Goal: Transaction & Acquisition: Purchase product/service

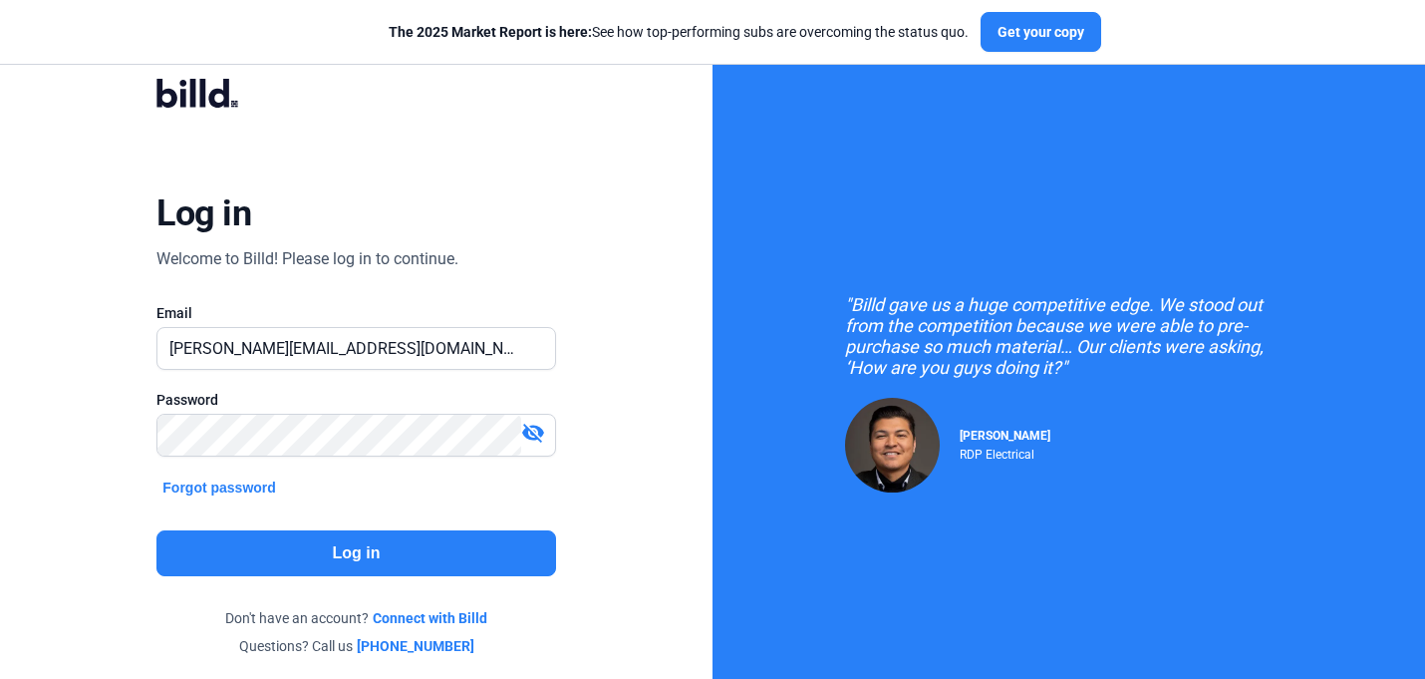
click at [426, 532] on button "Log in" at bounding box center [356, 553] width 399 height 46
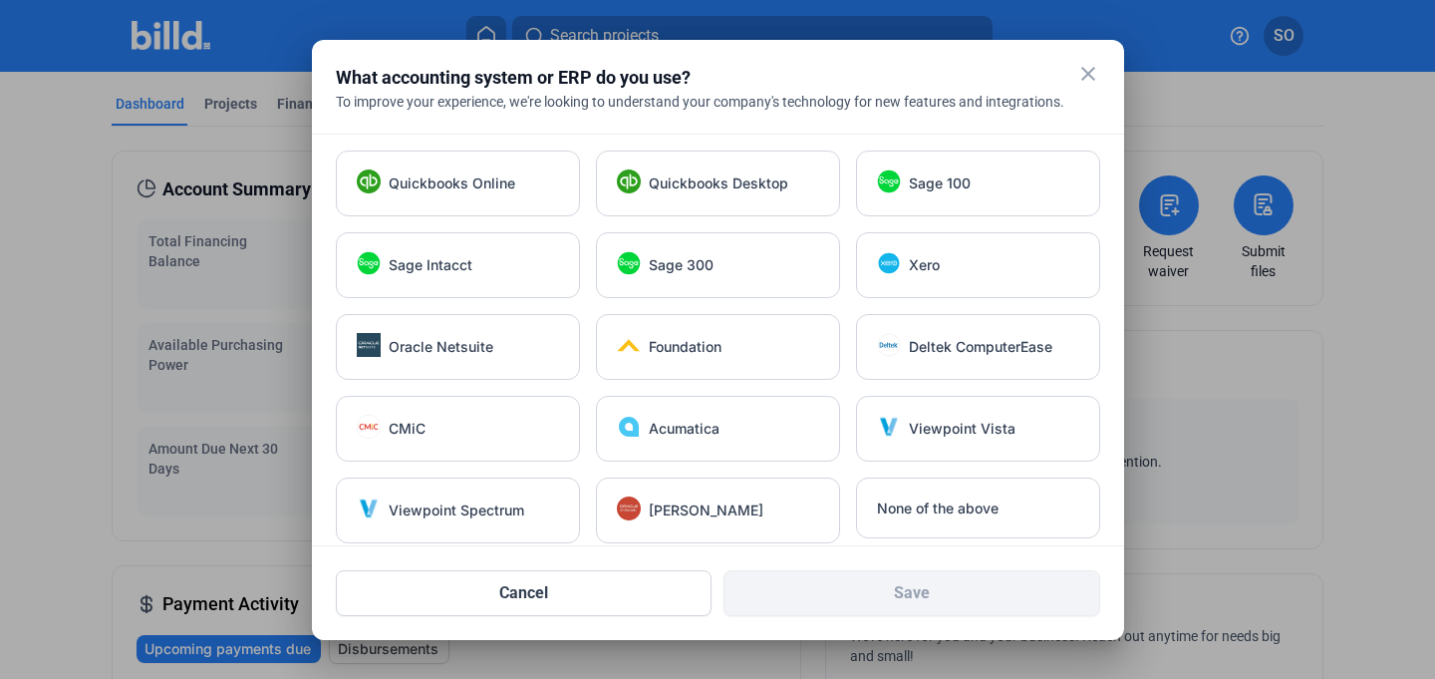
click at [1093, 77] on mat-icon "close" at bounding box center [1089, 74] width 24 height 24
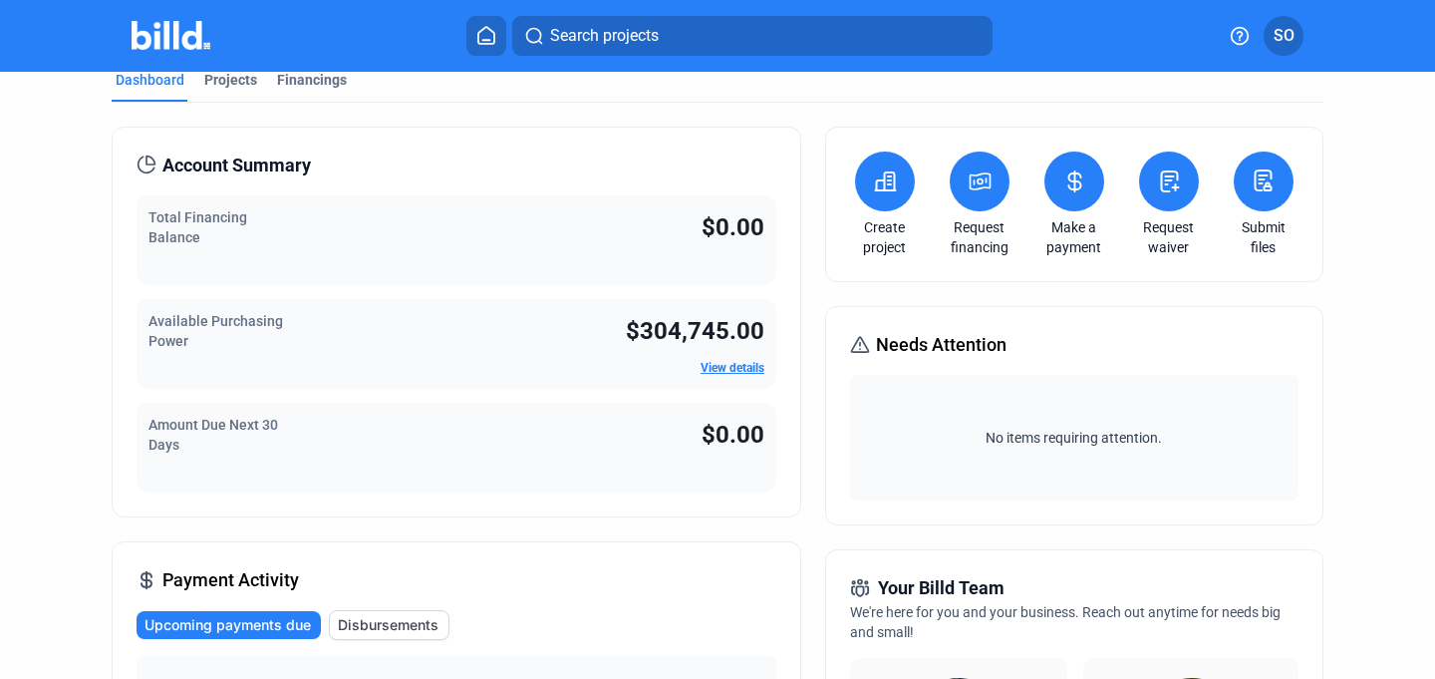
scroll to position [20, 0]
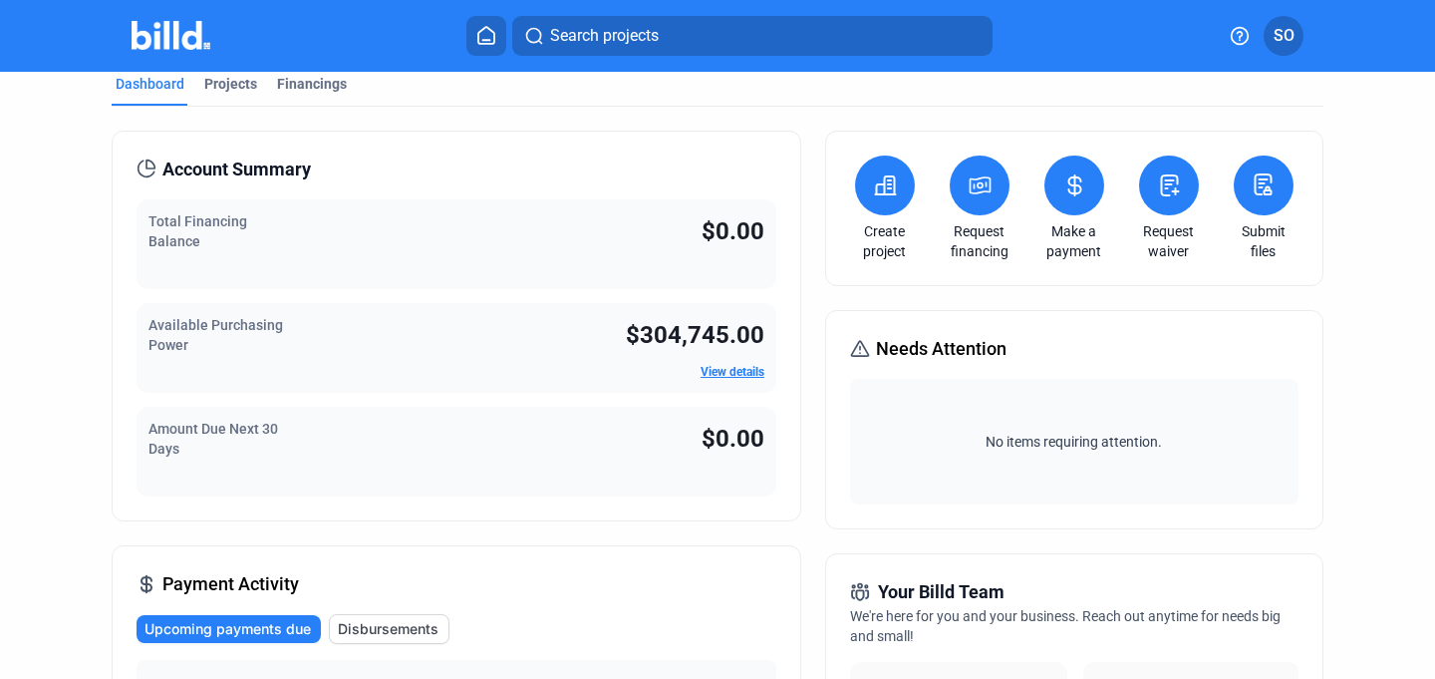
click at [970, 178] on icon at bounding box center [980, 185] width 20 height 16
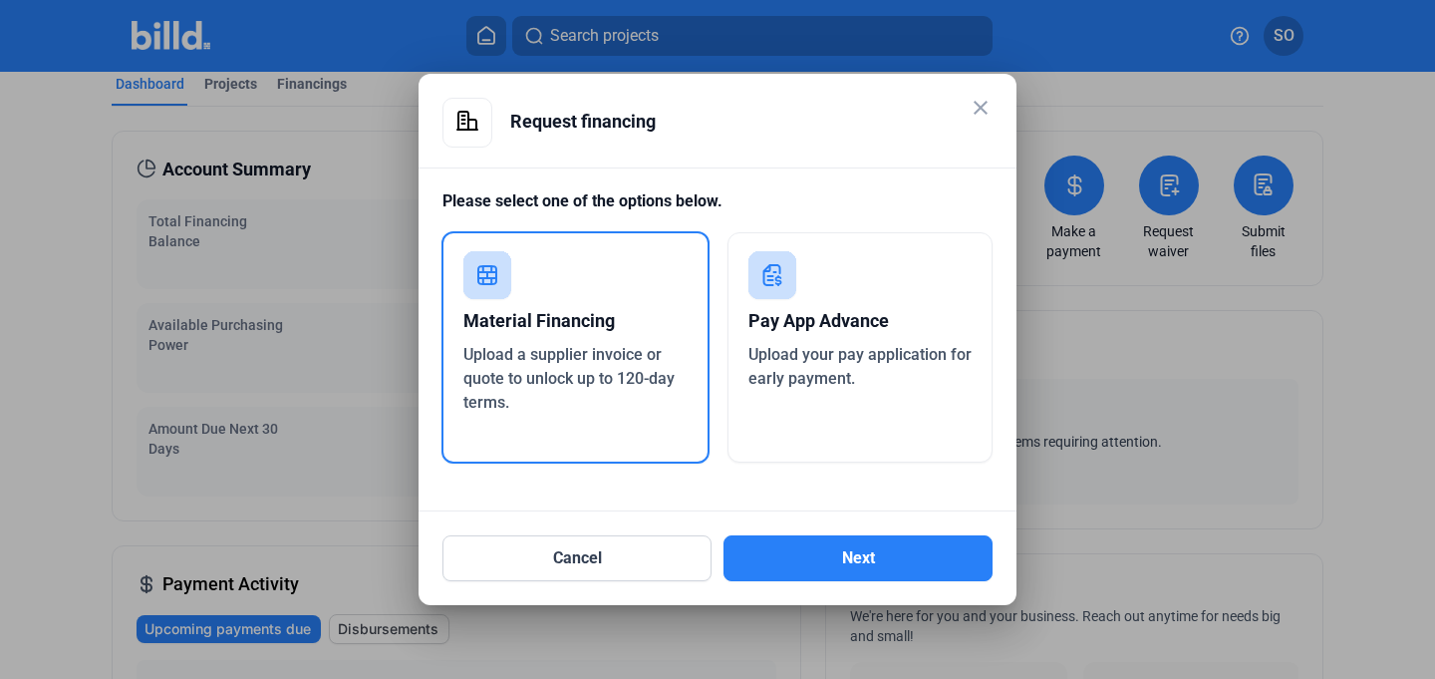
click at [967, 108] on div "Request financing" at bounding box center [751, 122] width 482 height 48
click at [986, 108] on mat-icon "close" at bounding box center [981, 108] width 24 height 24
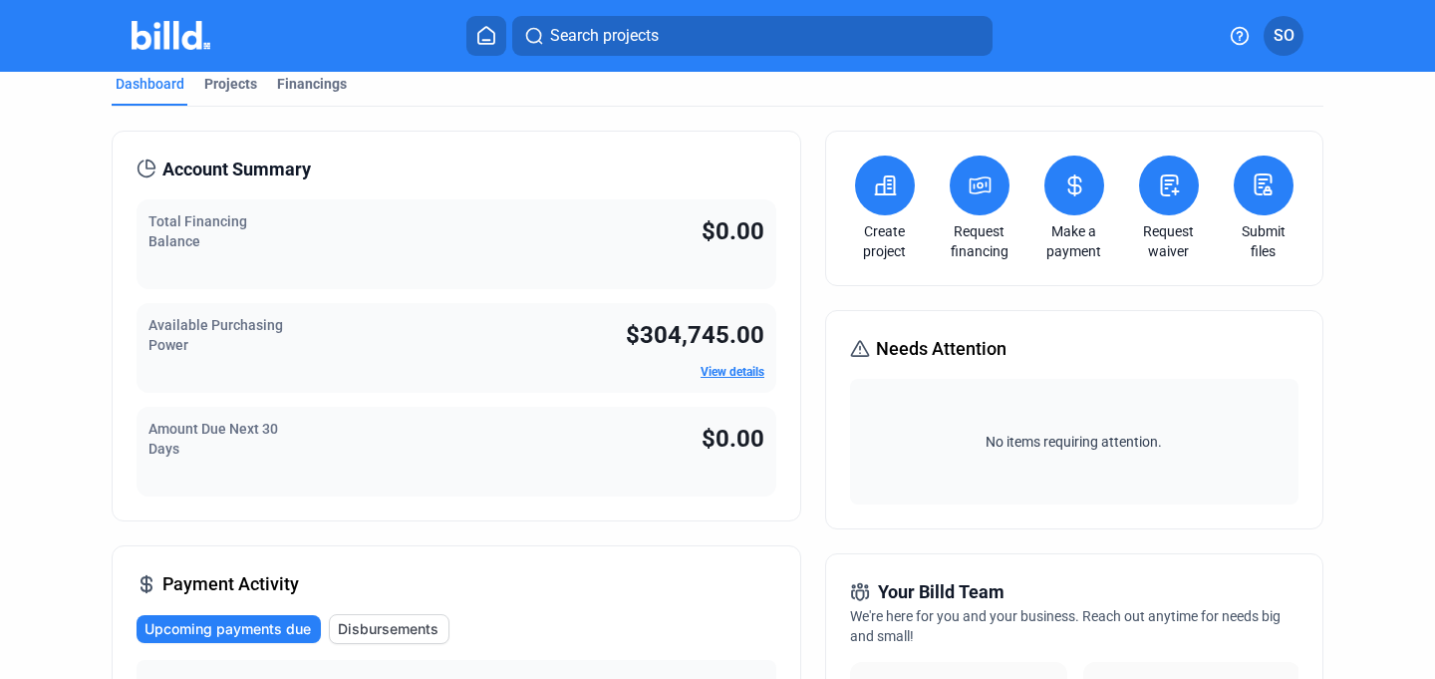
click at [902, 169] on button at bounding box center [885, 186] width 60 height 60
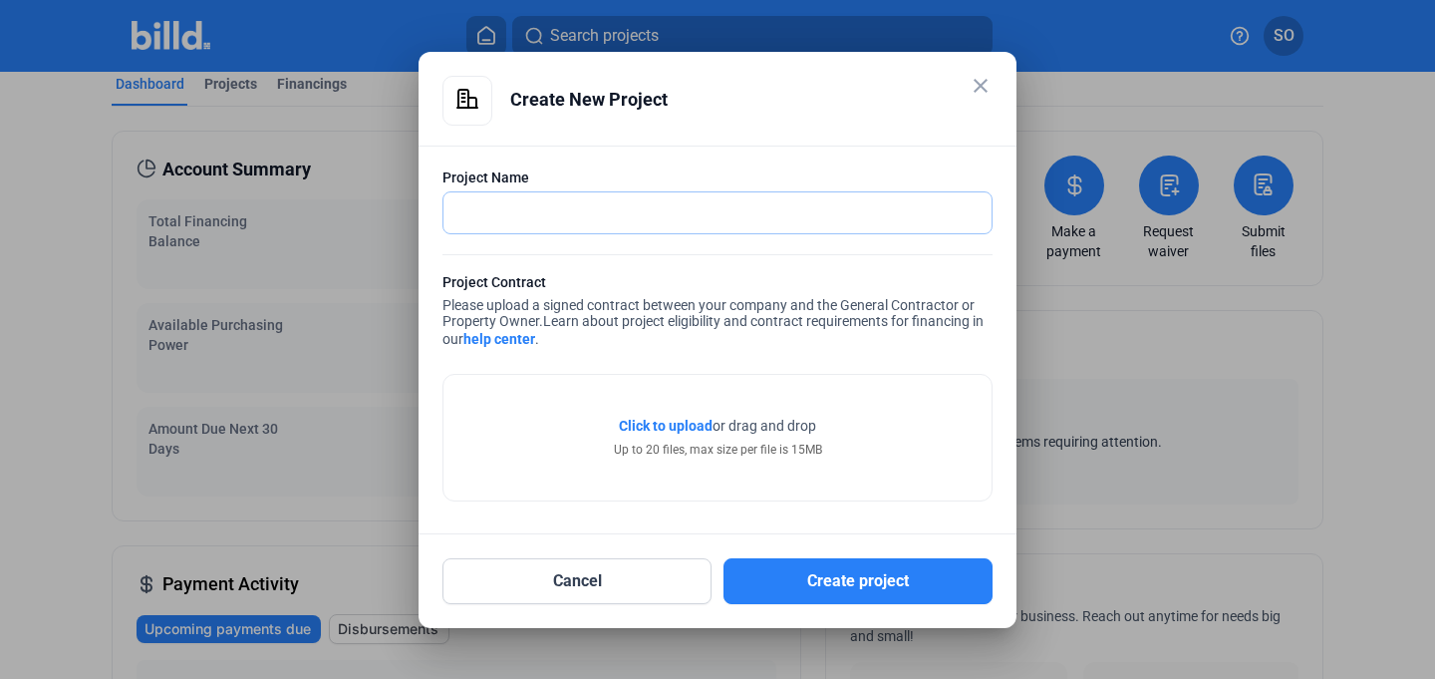
click at [560, 202] on input "text" at bounding box center [718, 212] width 548 height 41
click at [655, 416] on span "Click to upload Tap to upload" at bounding box center [666, 426] width 94 height 20
click at [977, 74] on mat-icon "close" at bounding box center [981, 86] width 24 height 24
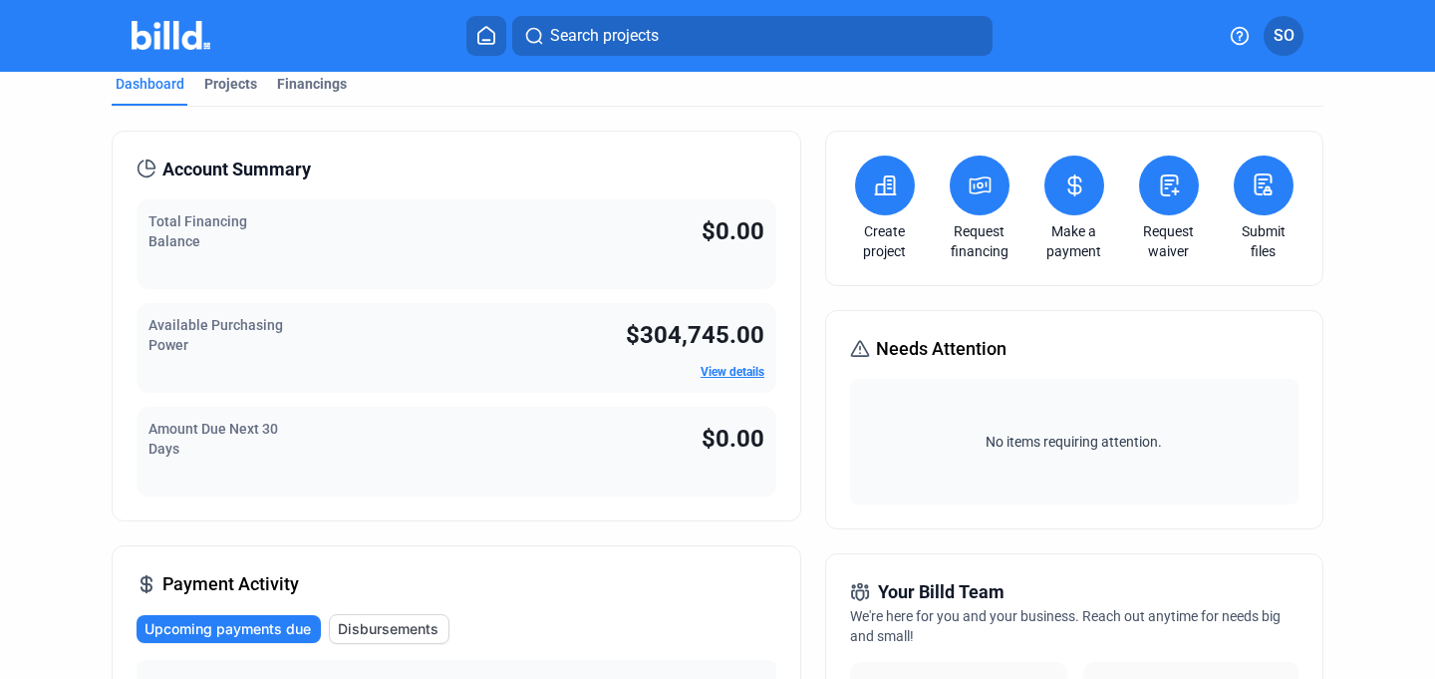
click at [979, 184] on icon at bounding box center [980, 185] width 20 height 16
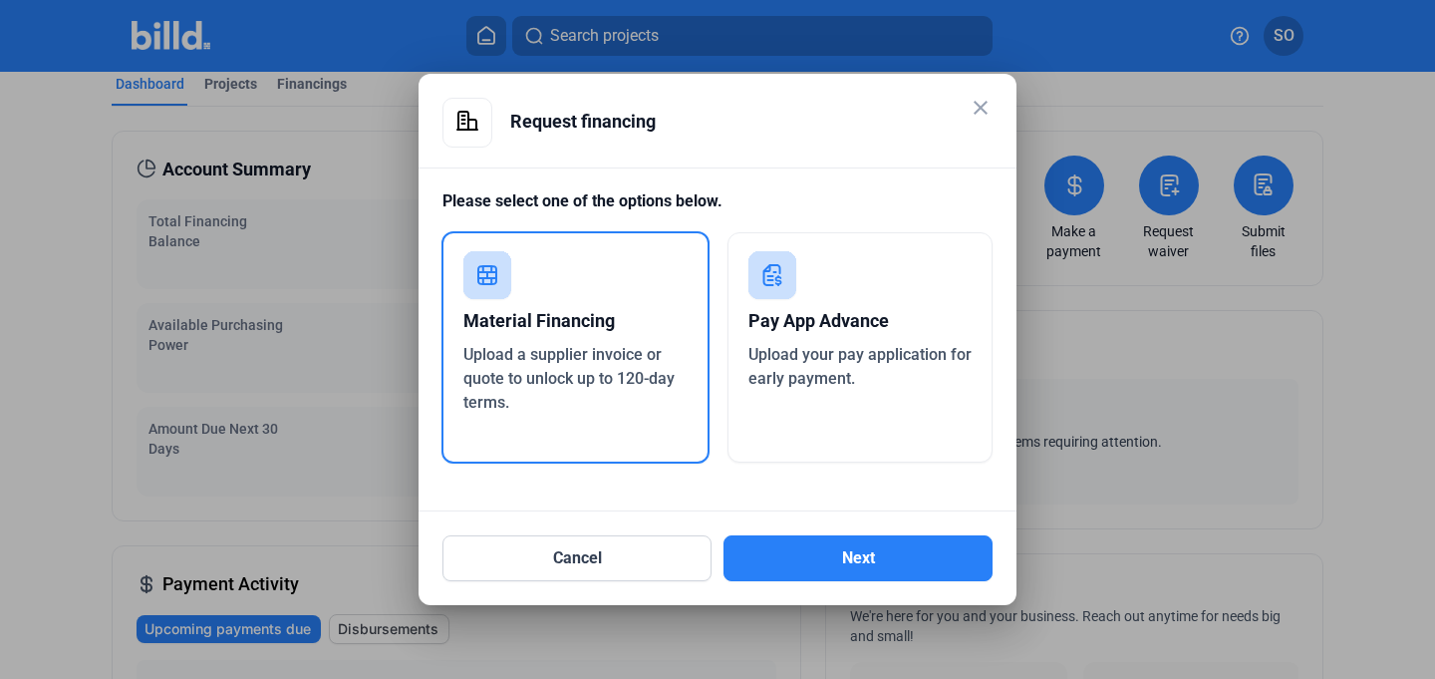
click at [826, 336] on div "Pay App Advance" at bounding box center [861, 321] width 224 height 44
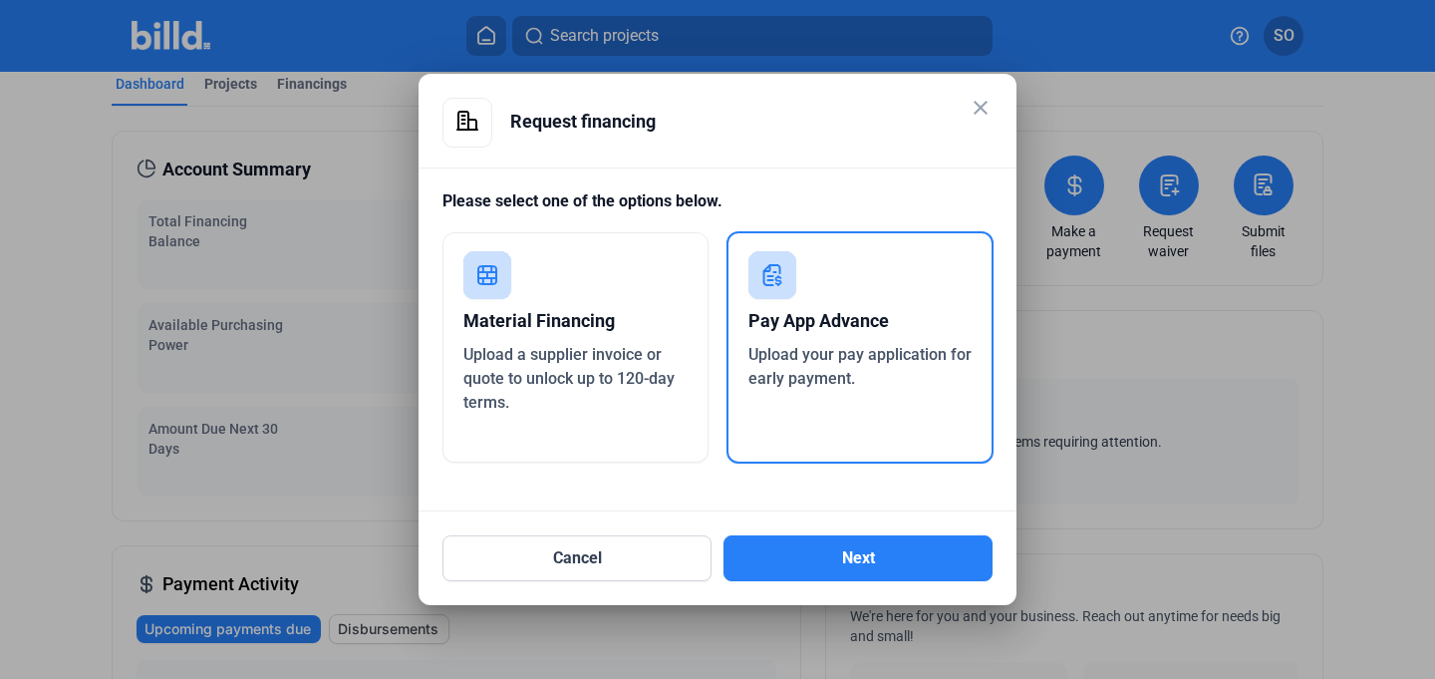
click at [562, 325] on div "Material Financing" at bounding box center [576, 321] width 224 height 44
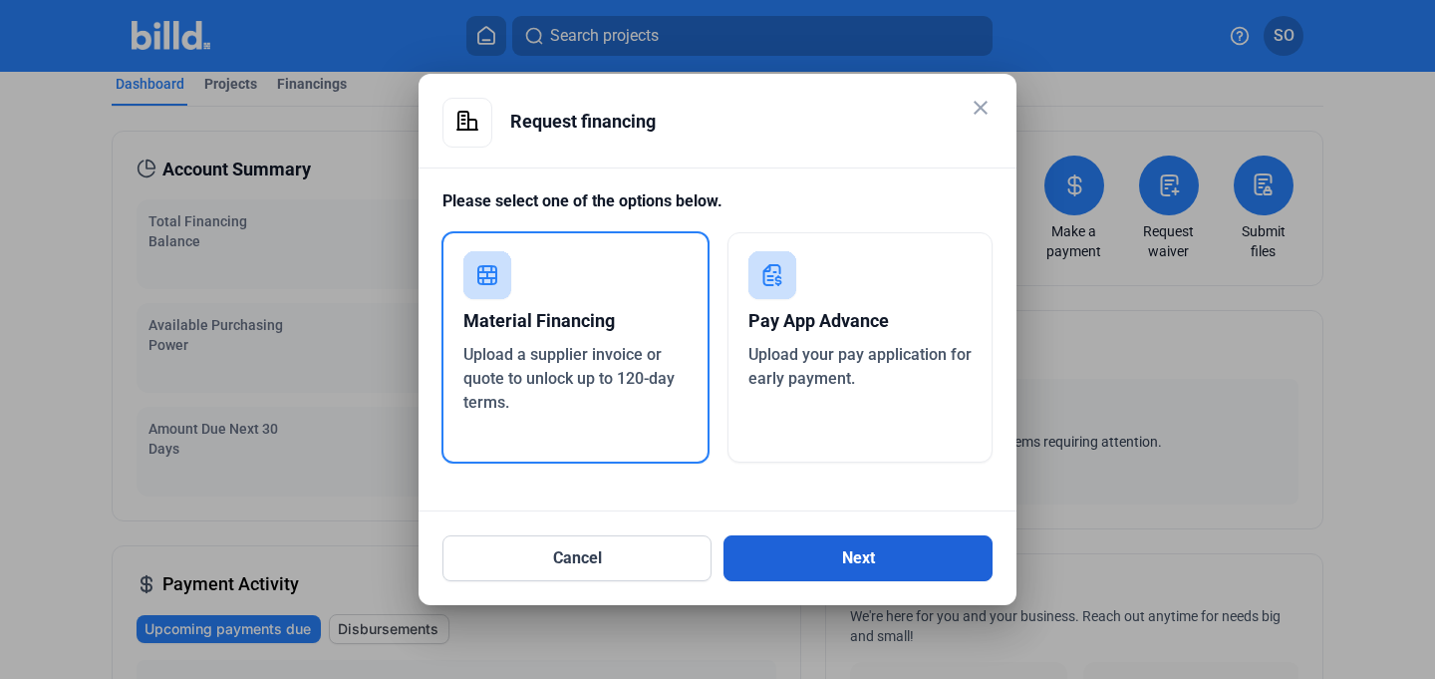
click at [797, 535] on button "Next" at bounding box center [858, 558] width 269 height 46
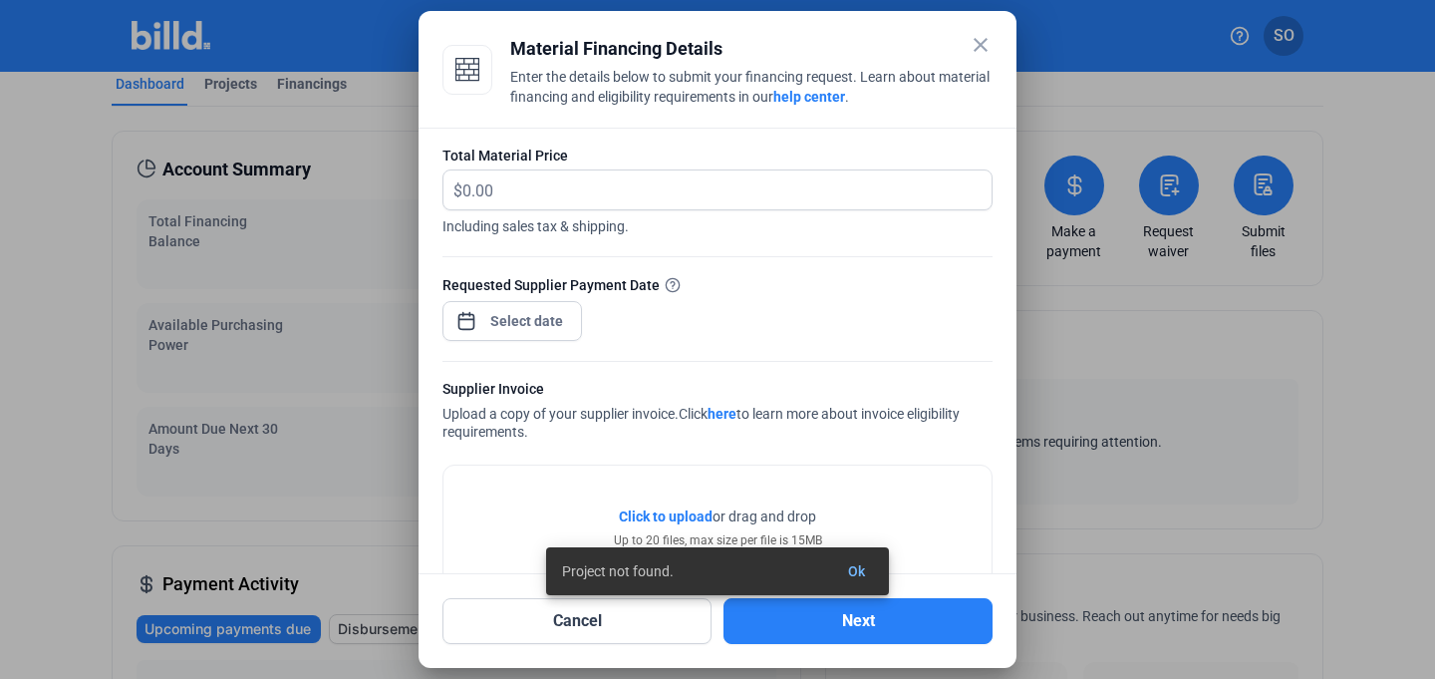
scroll to position [96, 0]
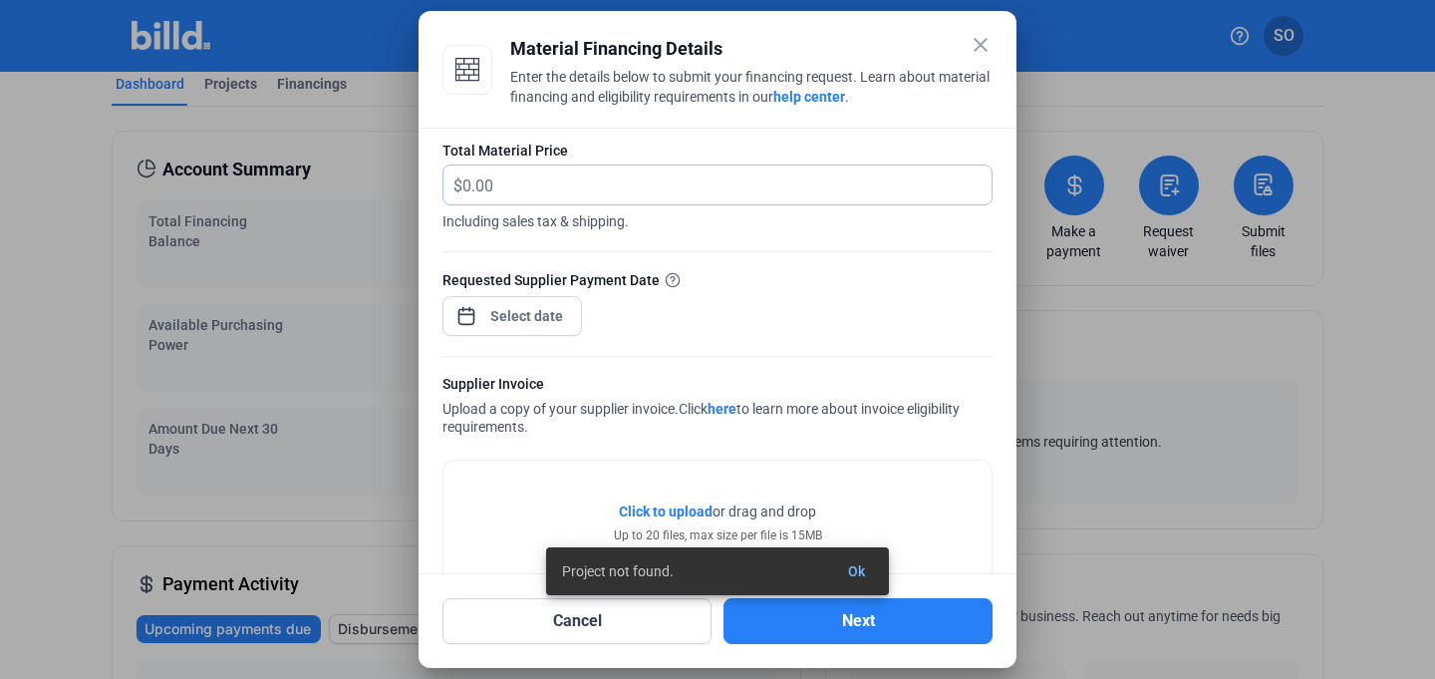
drag, startPoint x: 523, startPoint y: 185, endPoint x: 394, endPoint y: 186, distance: 129.6
click at [394, 185] on div "close Material Financing Details Enter the details below to submit your financi…" at bounding box center [717, 339] width 1435 height 679
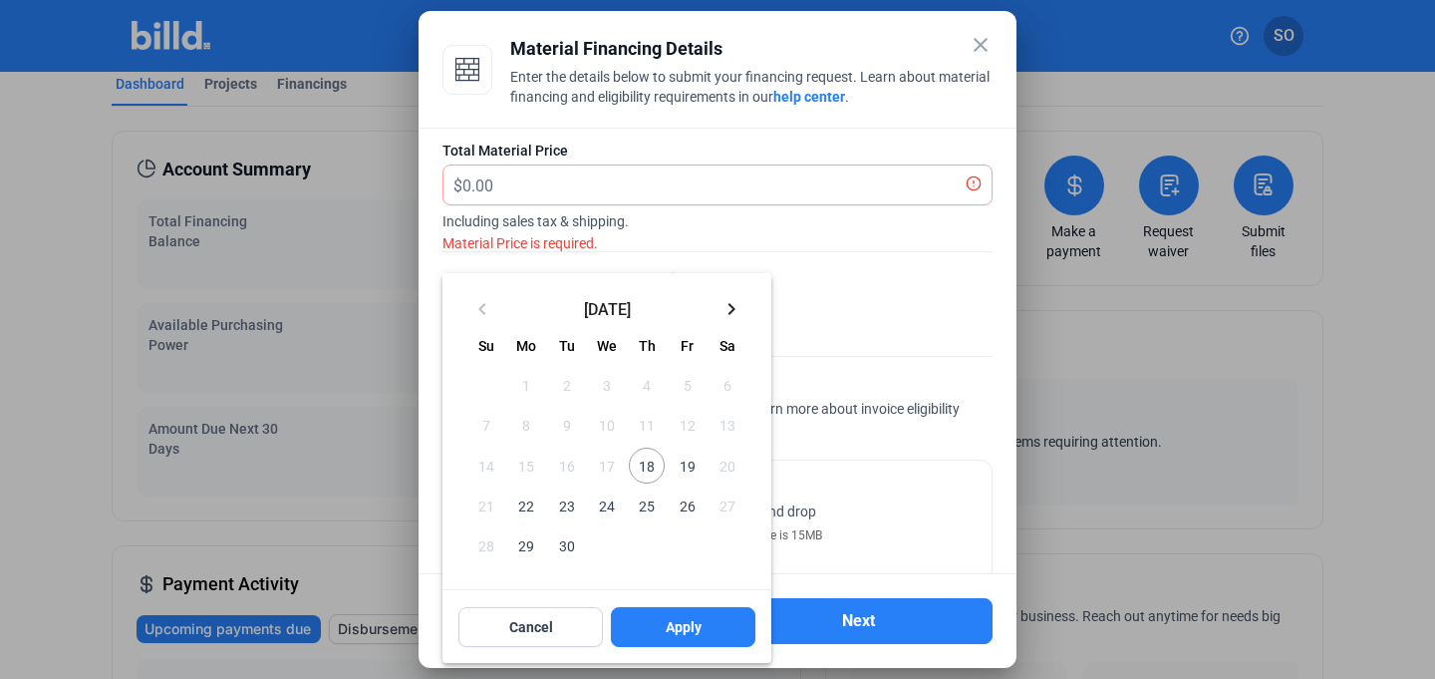
click at [496, 315] on div "close Material Financing Details Enter the details below to submit your financi…" at bounding box center [717, 339] width 1435 height 679
click at [728, 303] on mat-icon "keyboard_arrow_right" at bounding box center [732, 309] width 24 height 24
click at [847, 398] on div at bounding box center [717, 339] width 1435 height 679
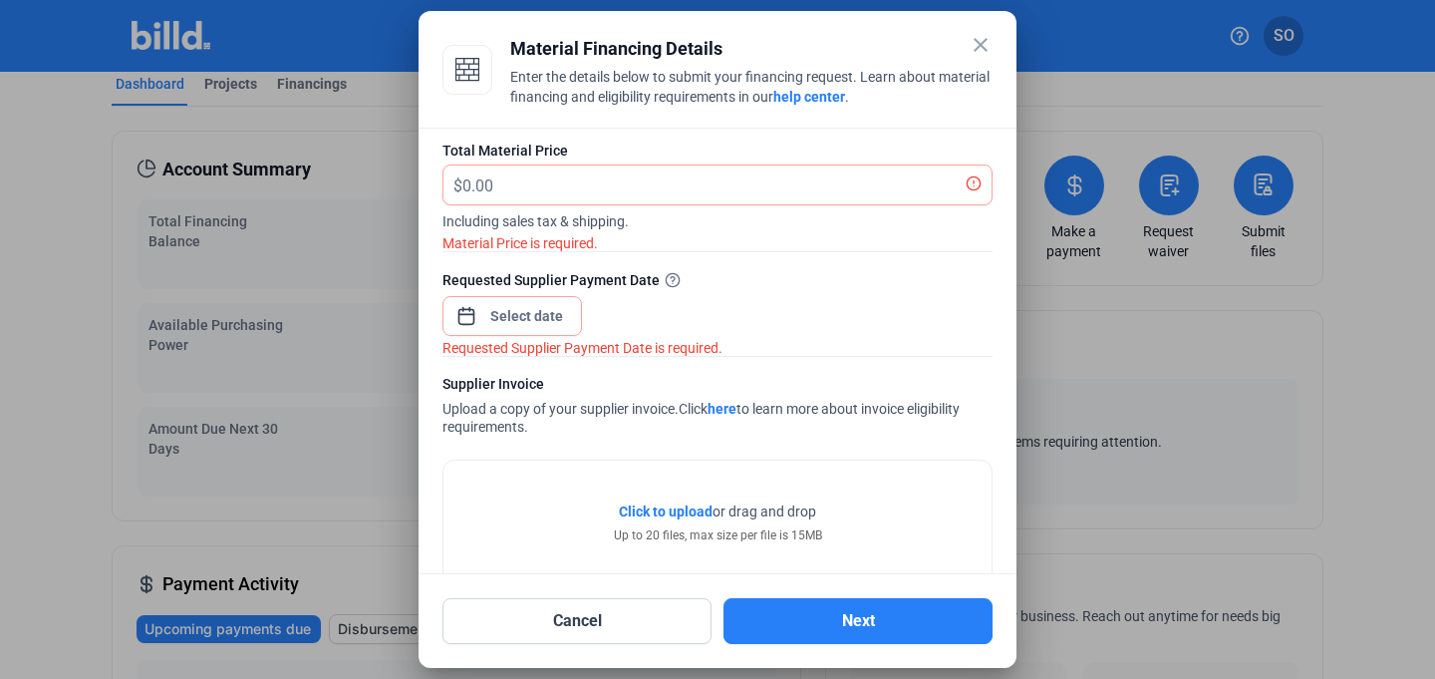
click at [677, 518] on span "Click to upload" at bounding box center [666, 511] width 94 height 16
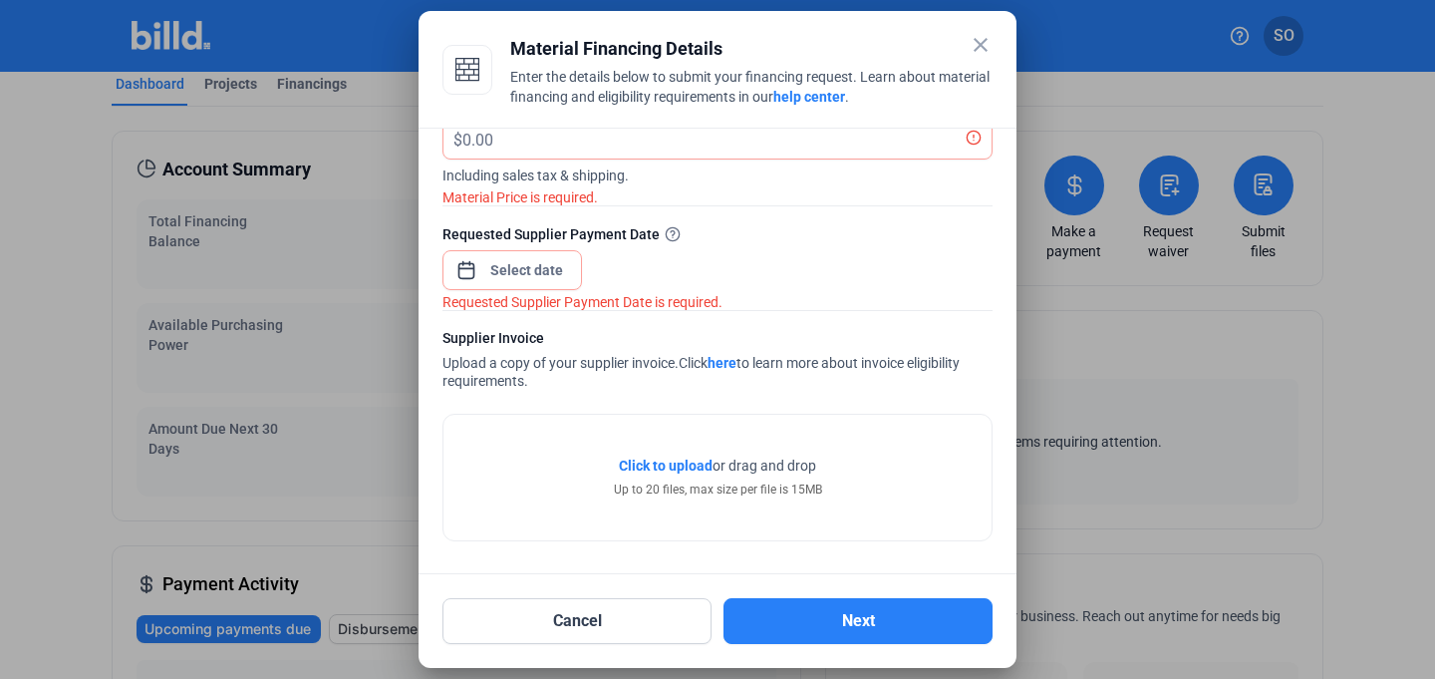
click at [990, 38] on mat-icon "close" at bounding box center [981, 45] width 24 height 24
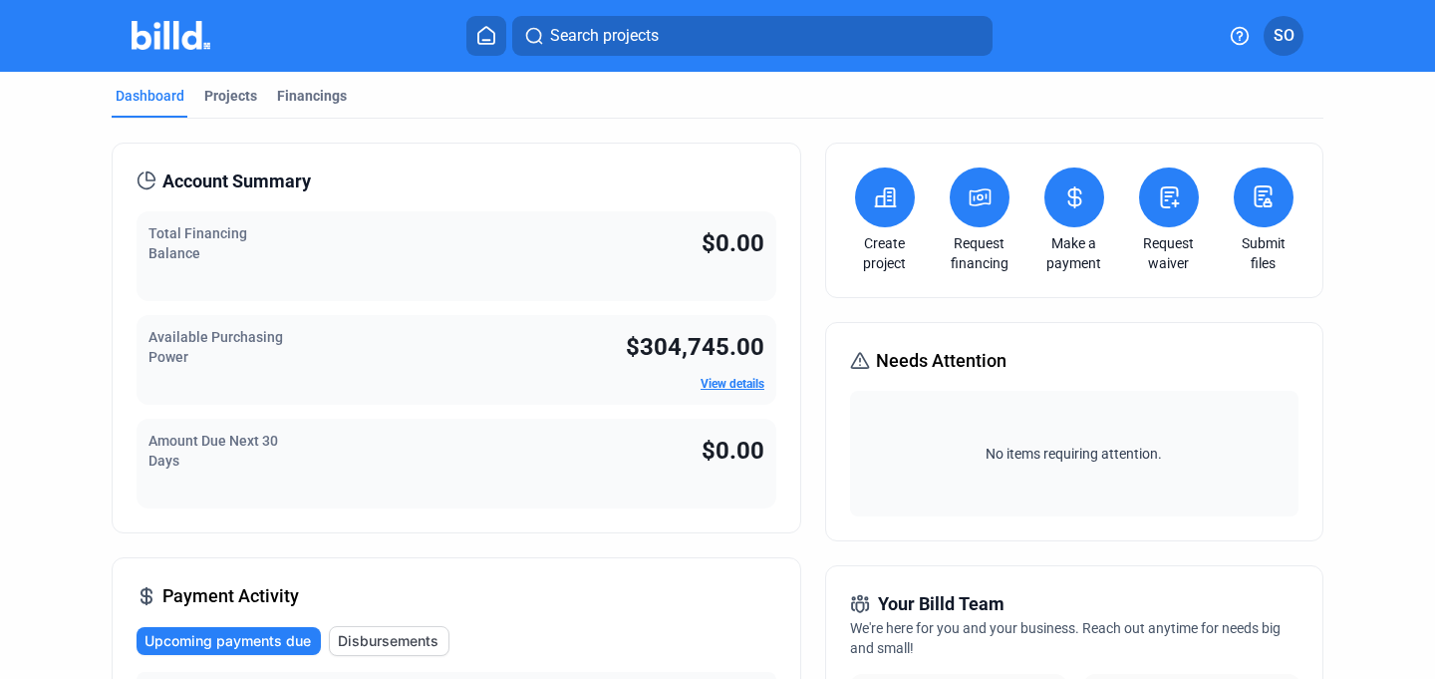
scroll to position [5, 0]
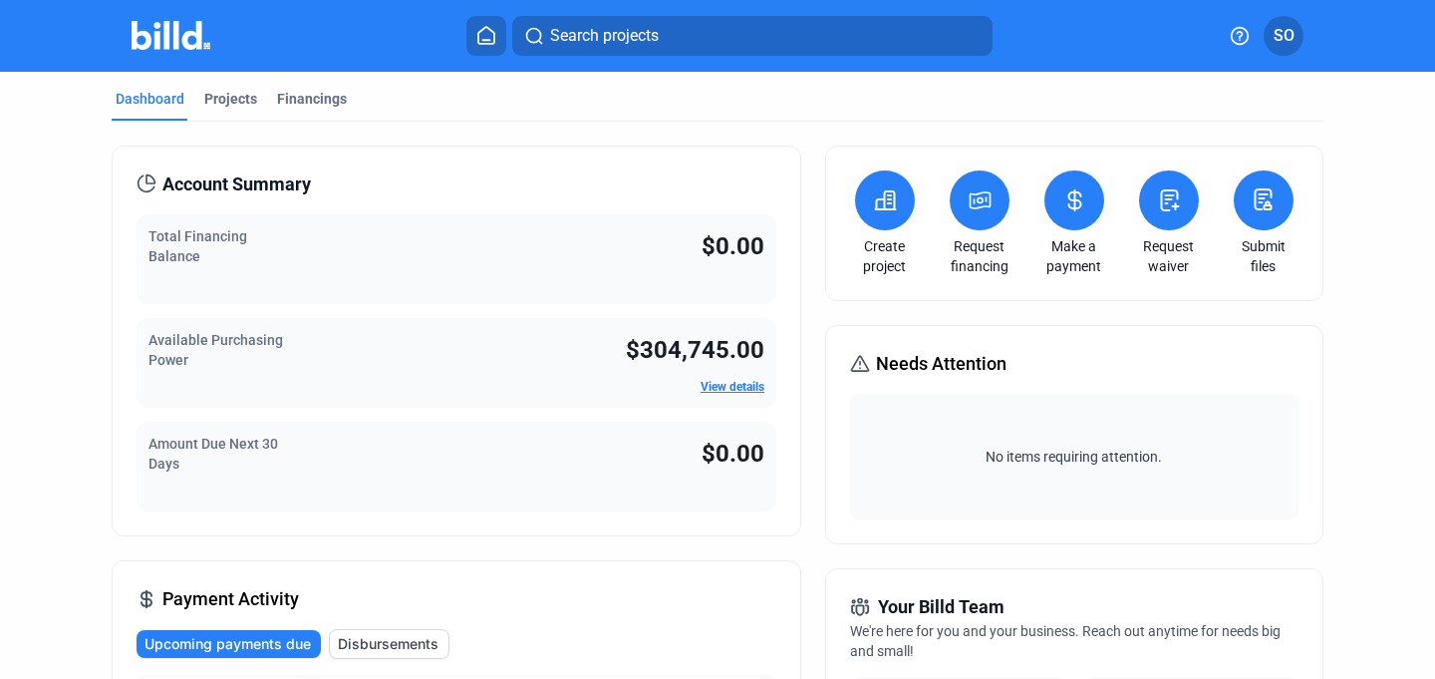
click at [1157, 199] on icon at bounding box center [1169, 200] width 25 height 24
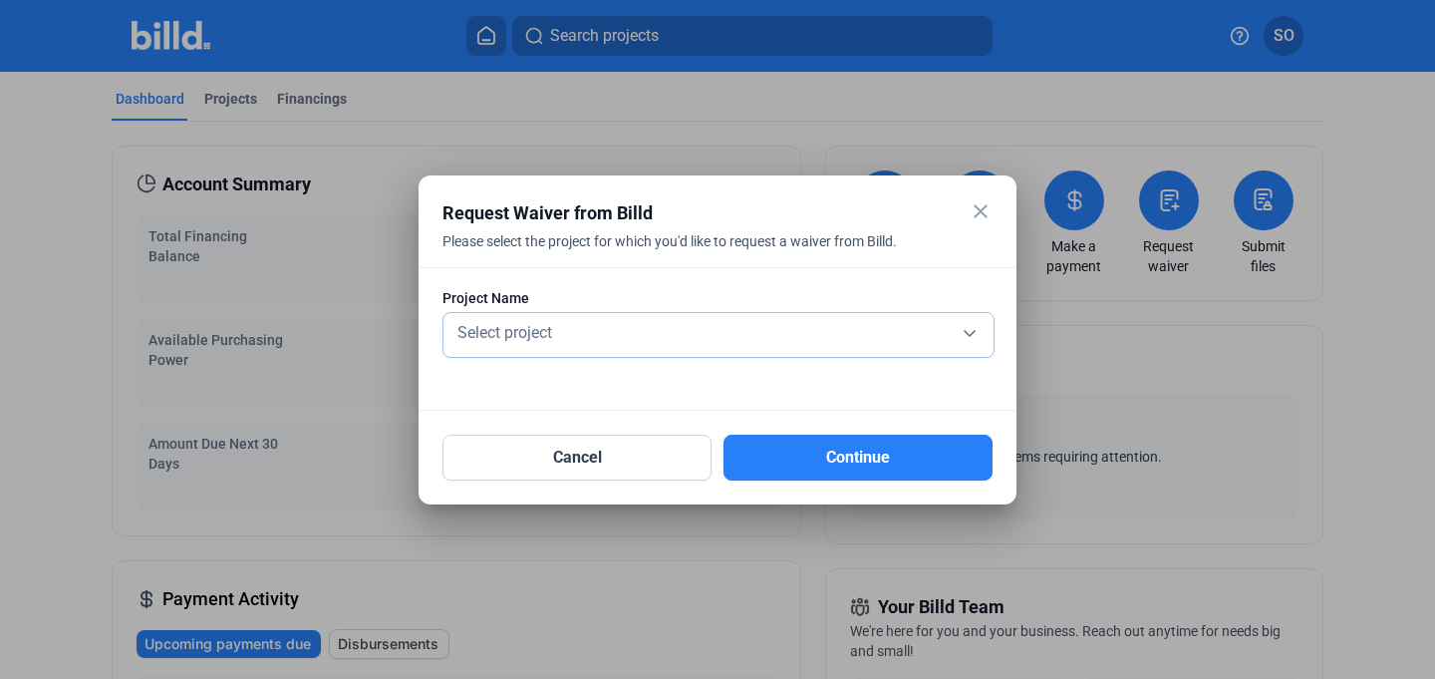
click at [693, 318] on div "Select project" at bounding box center [719, 331] width 530 height 28
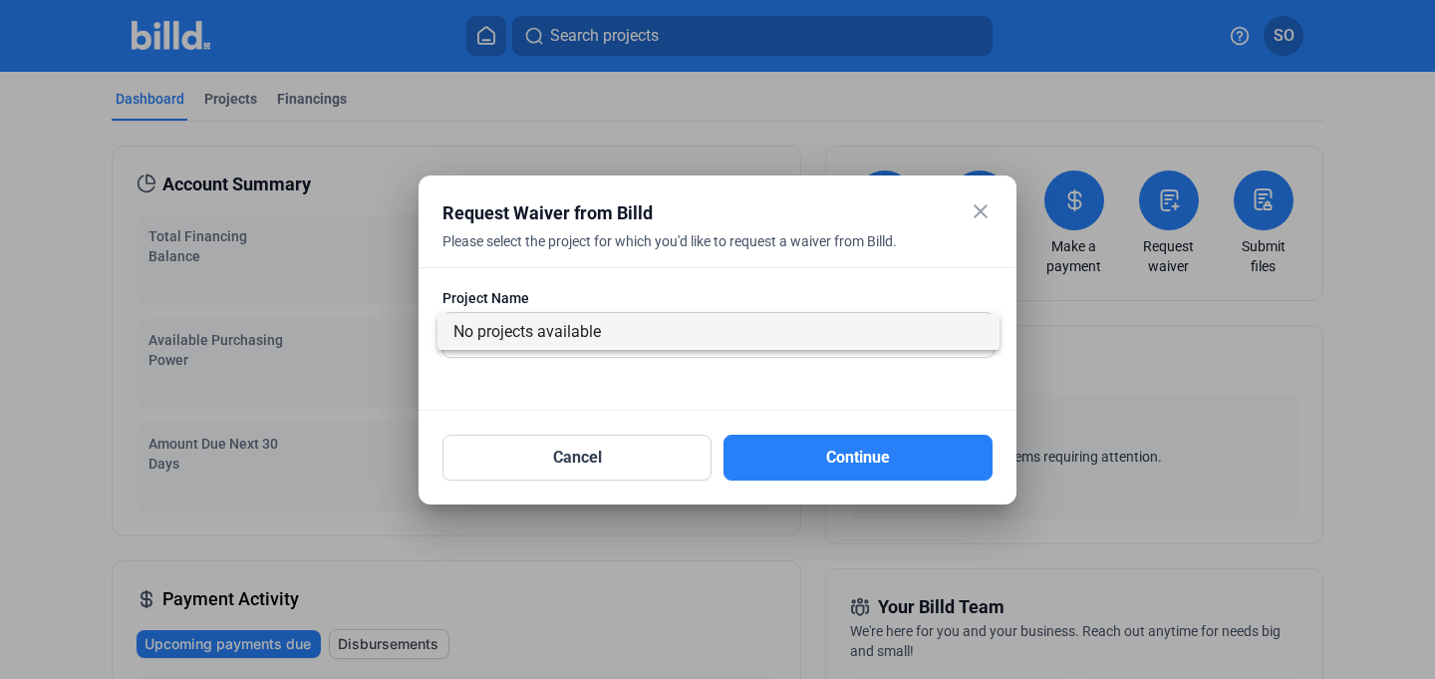
click at [671, 271] on div at bounding box center [717, 339] width 1435 height 679
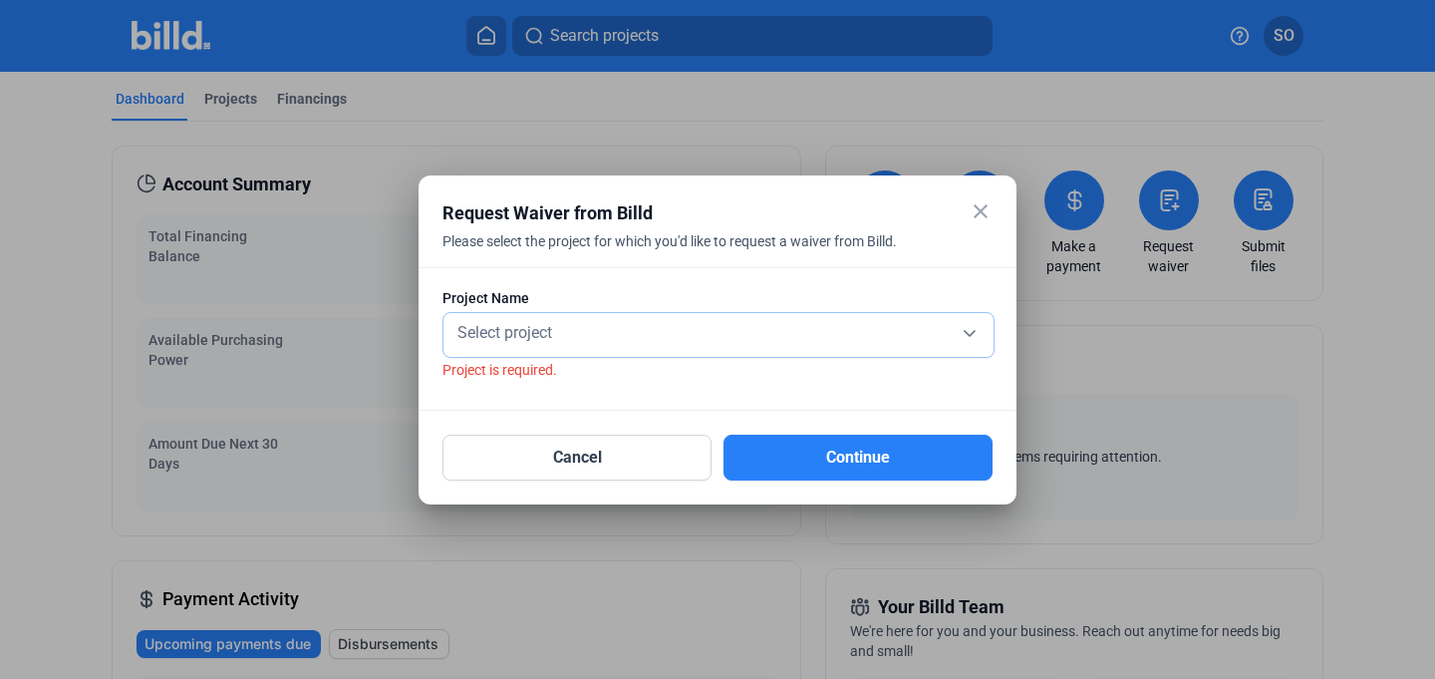
click at [651, 336] on div "Select project" at bounding box center [719, 331] width 530 height 28
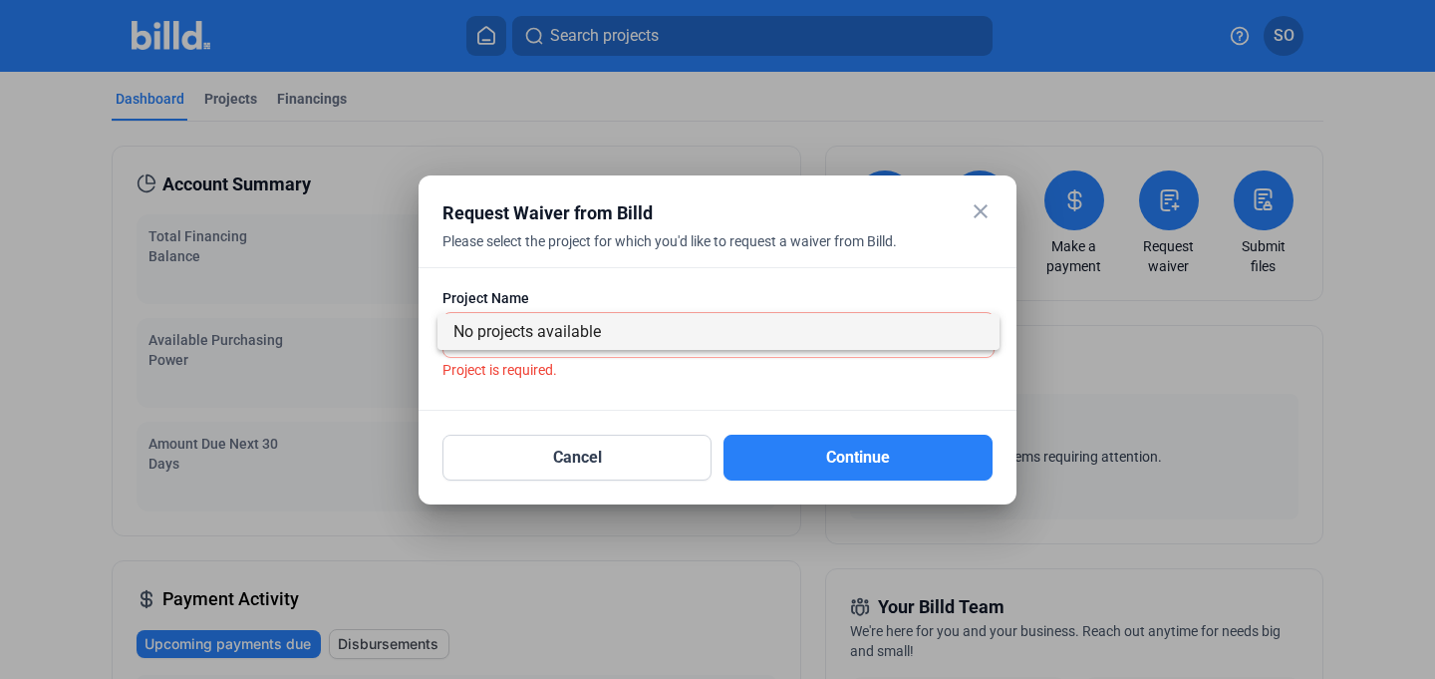
click at [650, 291] on div at bounding box center [717, 339] width 1435 height 679
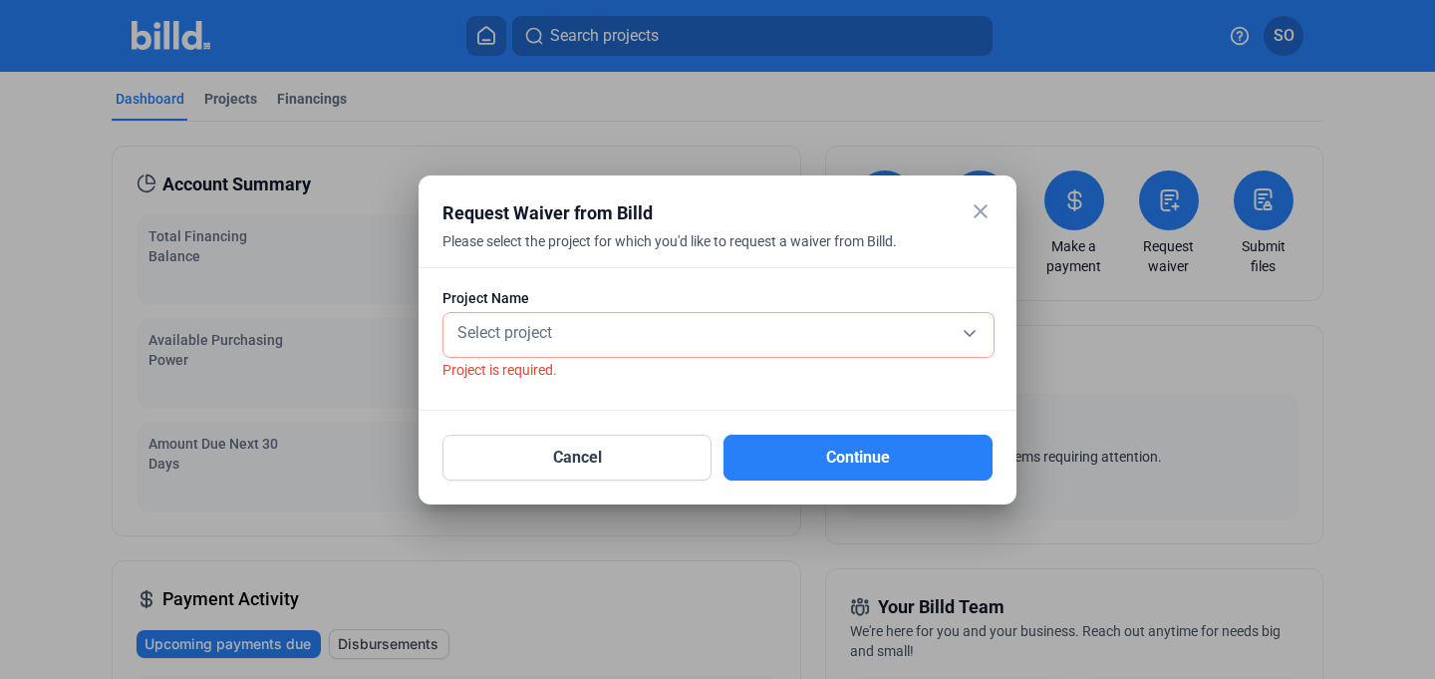
click at [977, 213] on mat-icon "close" at bounding box center [981, 211] width 24 height 24
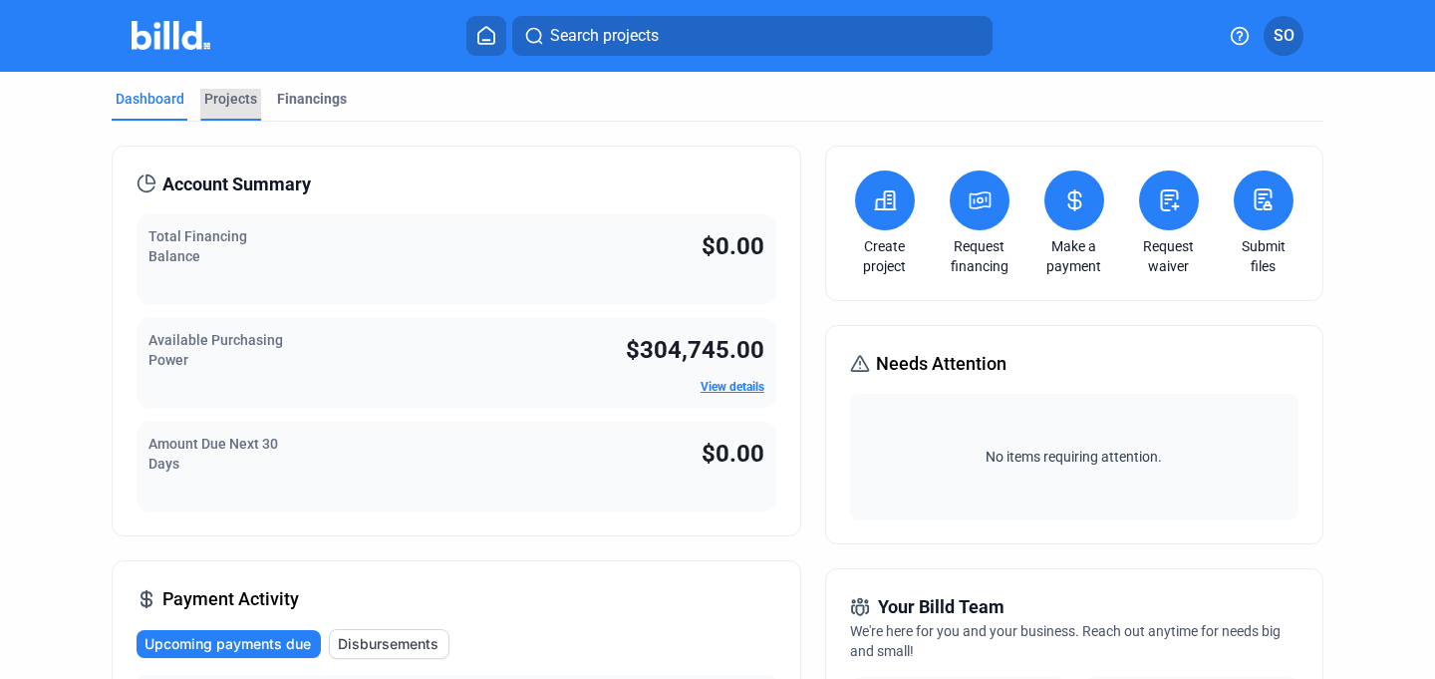
click at [222, 108] on div "Projects" at bounding box center [230, 99] width 53 height 20
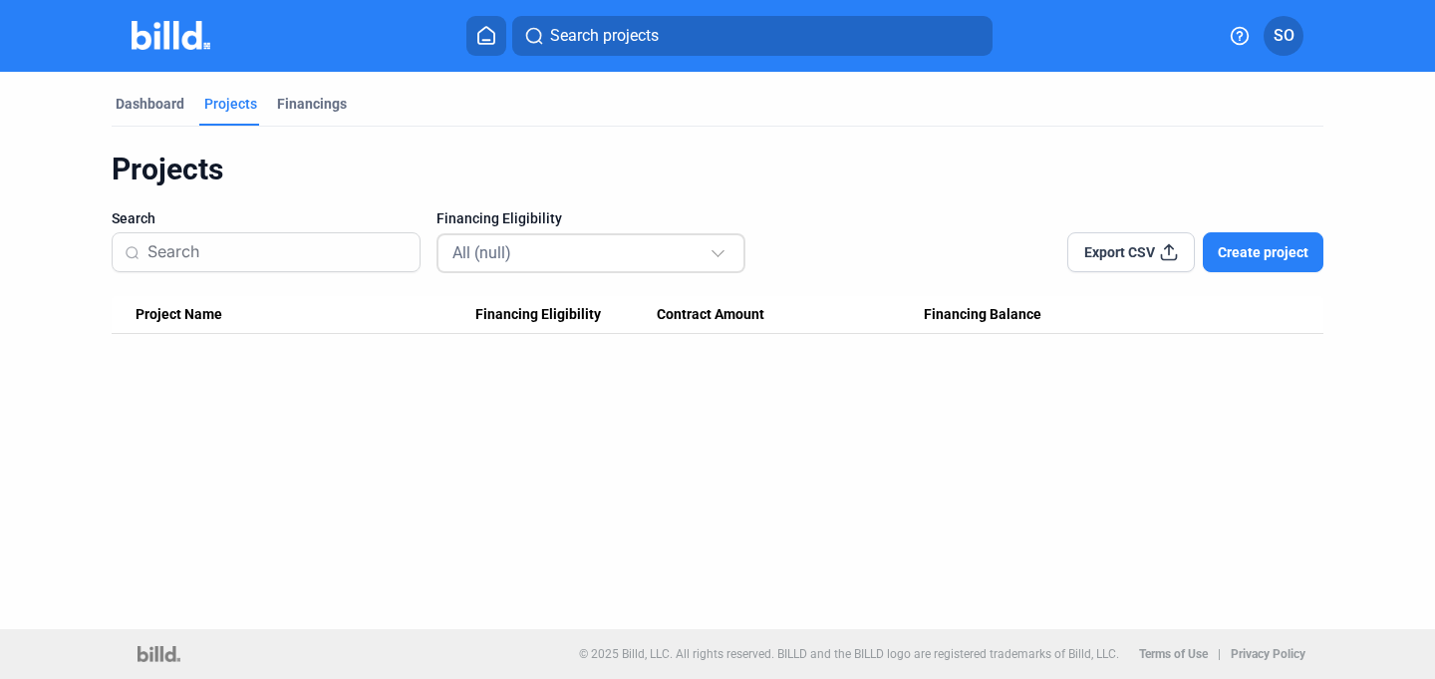
click at [569, 241] on div "All (null)" at bounding box center [581, 252] width 257 height 26
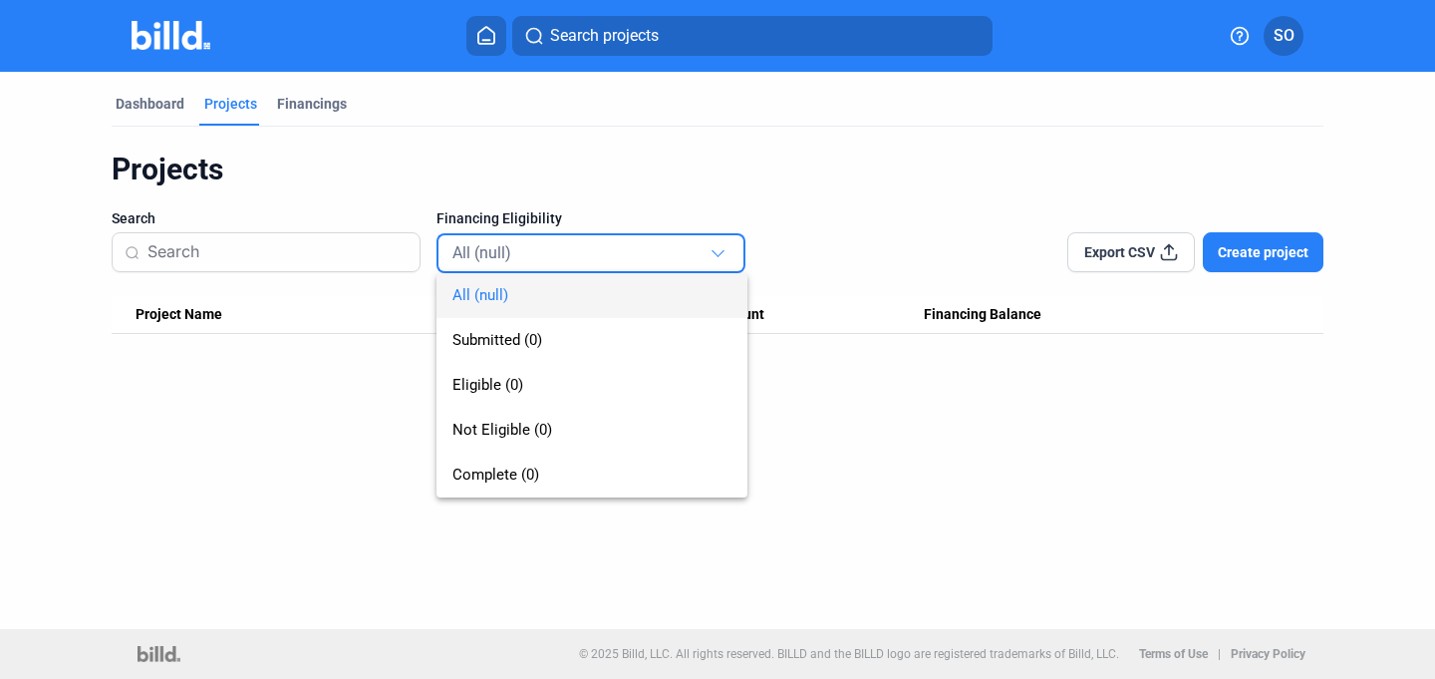
click at [370, 171] on div at bounding box center [717, 339] width 1435 height 679
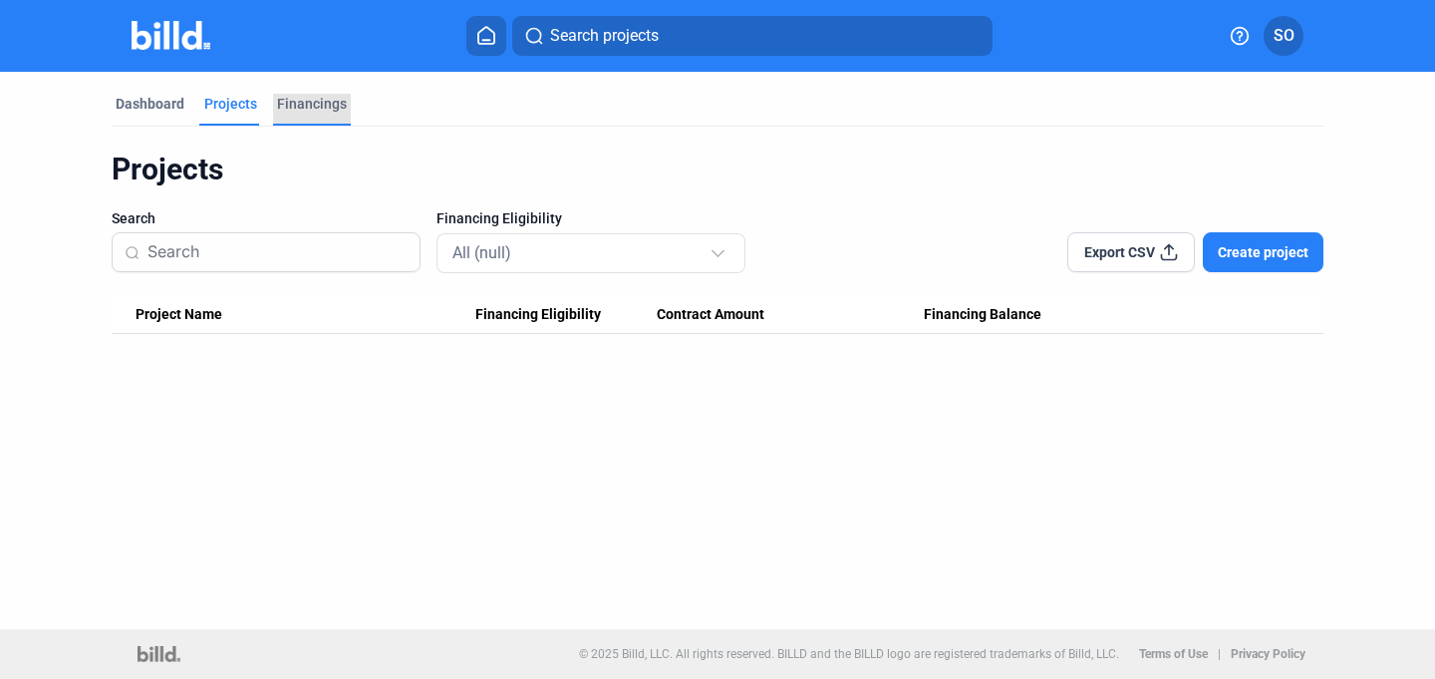
click at [321, 111] on div "Financings" at bounding box center [312, 104] width 70 height 20
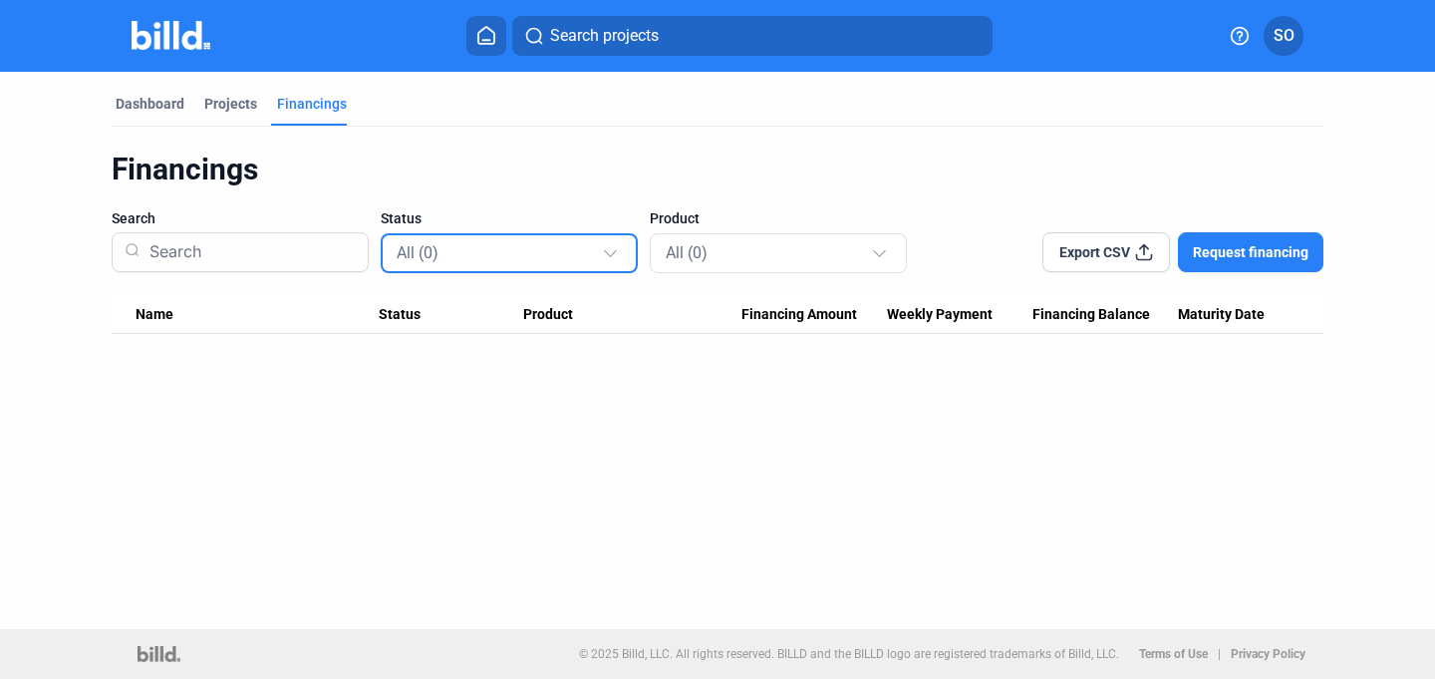
click at [542, 248] on div "All (0)" at bounding box center [499, 252] width 205 height 26
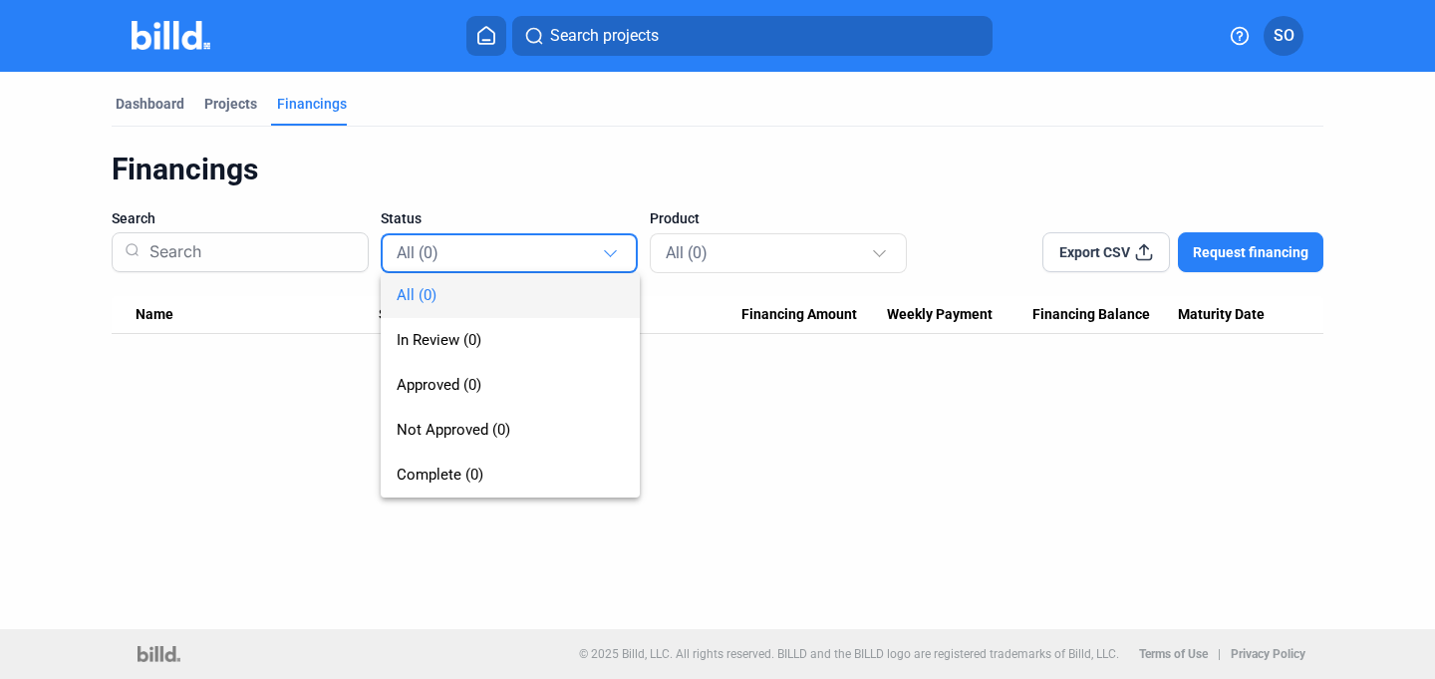
click at [552, 199] on div at bounding box center [717, 339] width 1435 height 679
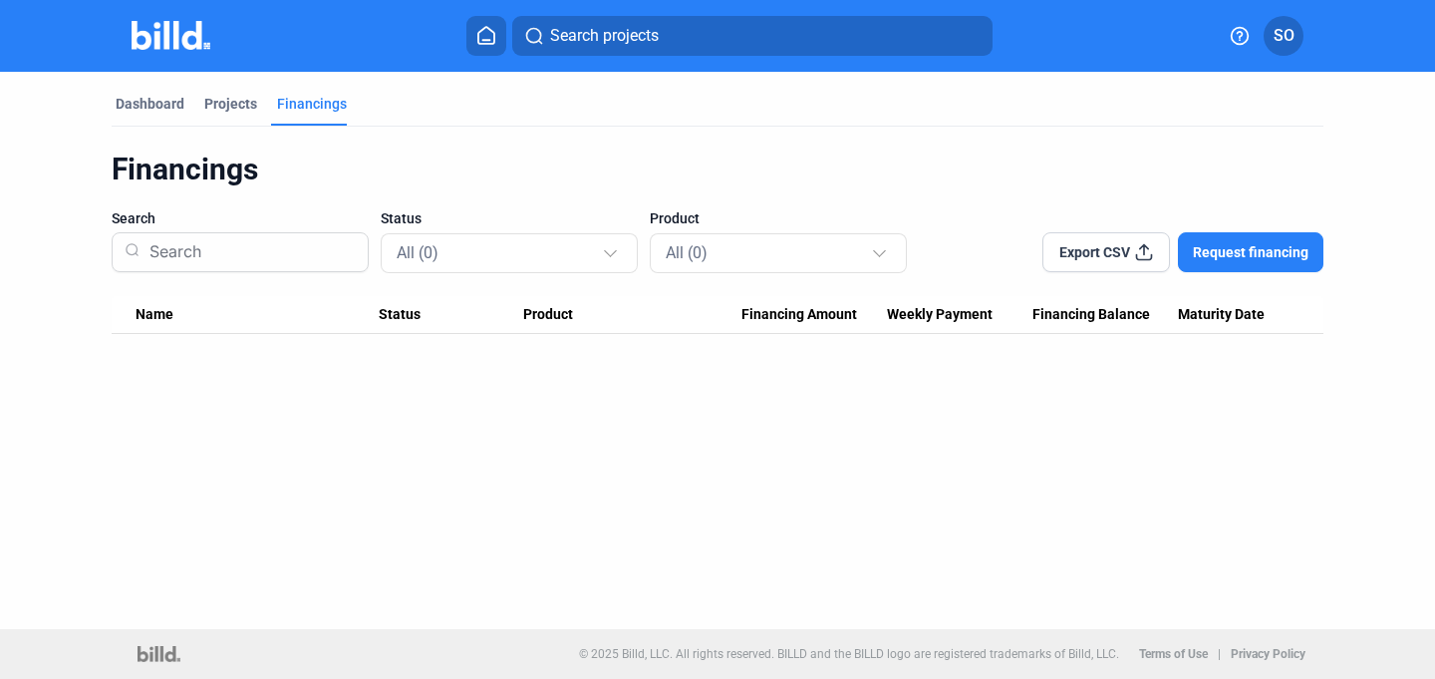
click at [462, 38] on div "Search projects" at bounding box center [730, 36] width 957 height 40
click at [502, 38] on button at bounding box center [487, 36] width 40 height 40
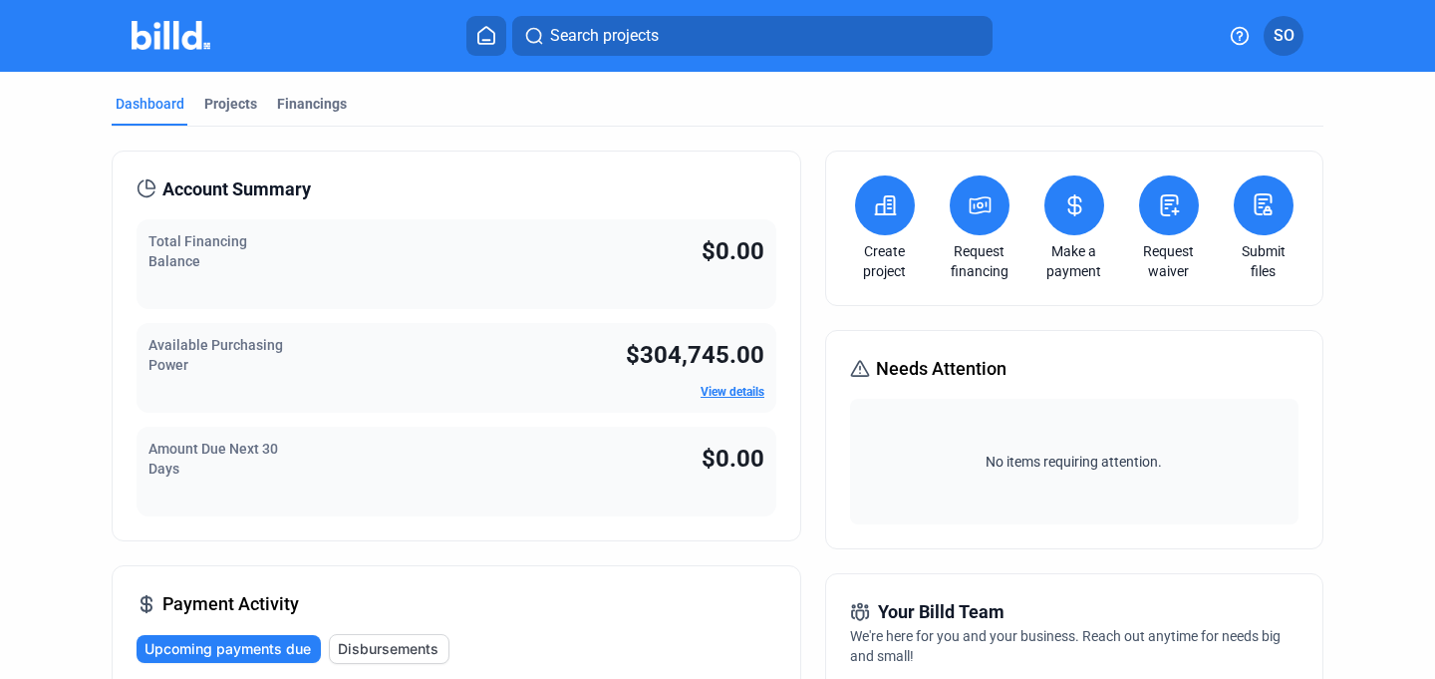
click at [1276, 37] on span "SO" at bounding box center [1284, 36] width 21 height 24
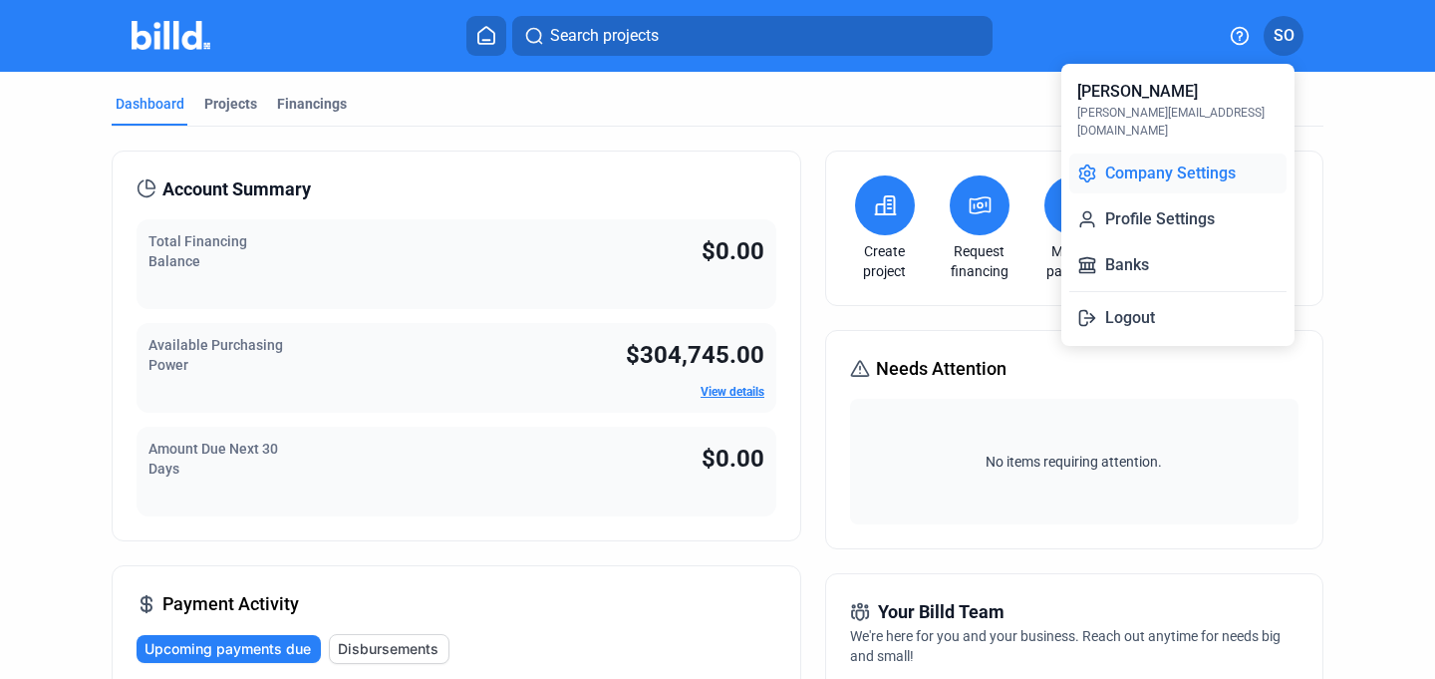
click at [1122, 157] on button "Company Settings" at bounding box center [1178, 174] width 217 height 40
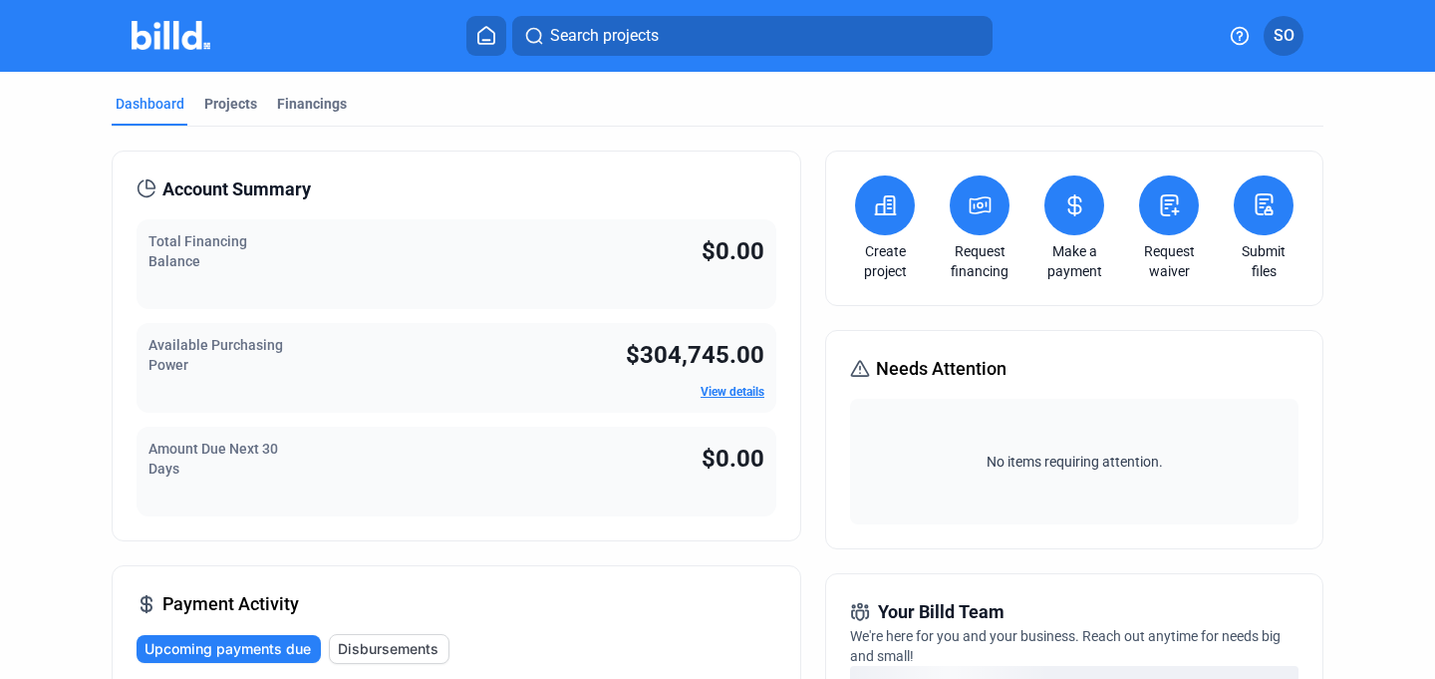
click at [1278, 50] on button "SO" at bounding box center [1284, 36] width 40 height 40
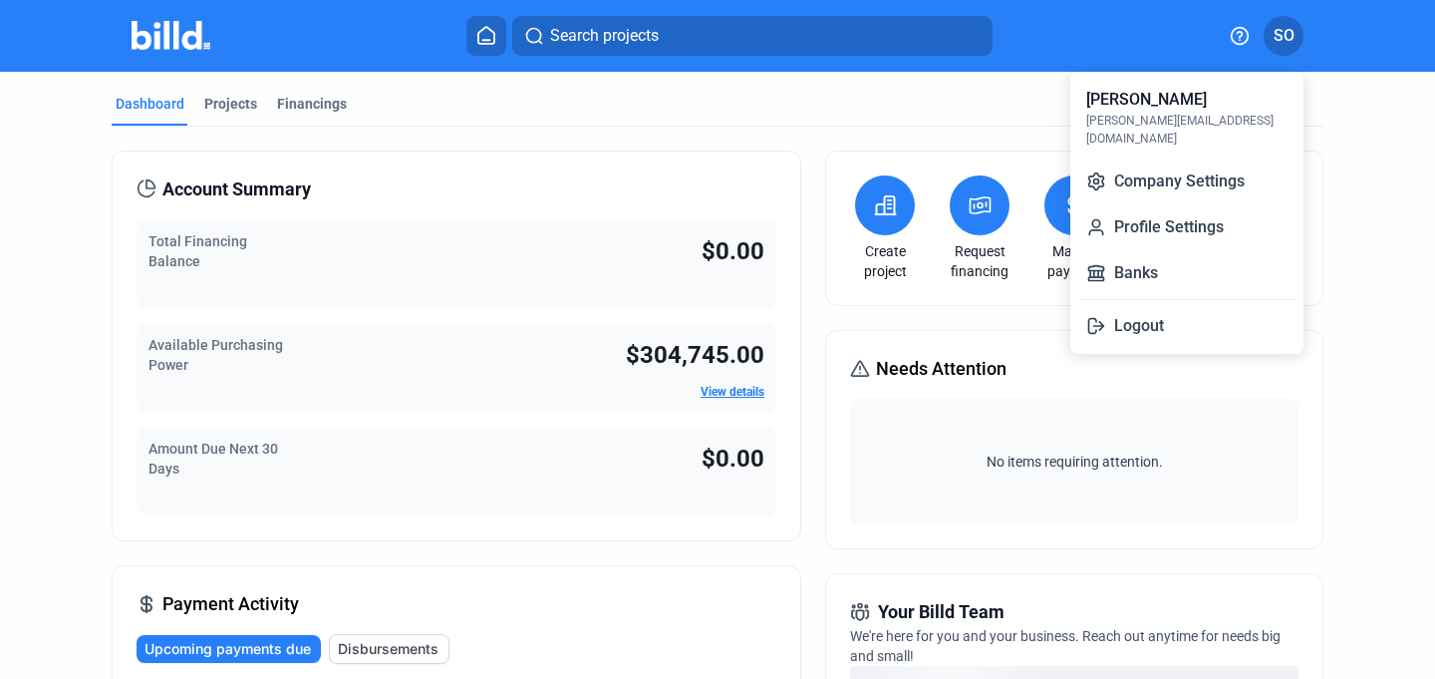
click at [1340, 155] on div at bounding box center [717, 339] width 1435 height 679
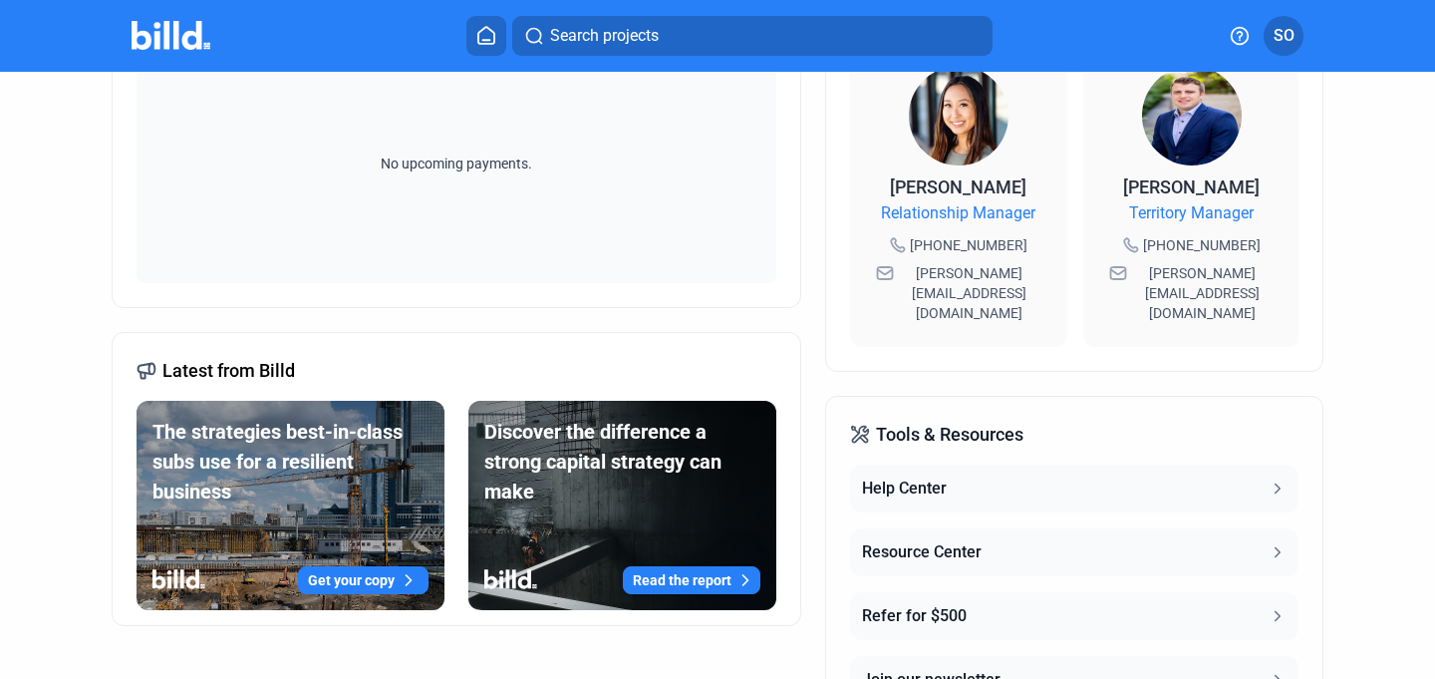
scroll to position [772, 0]
